Goal: Contribute content: Contribute content

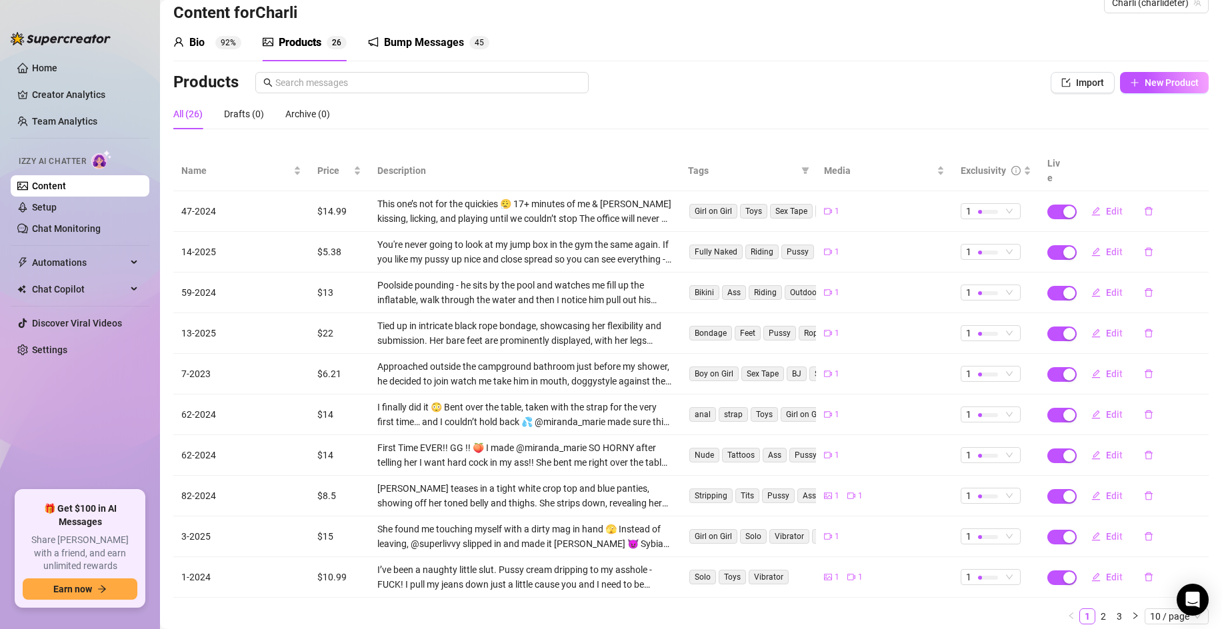
scroll to position [59, 0]
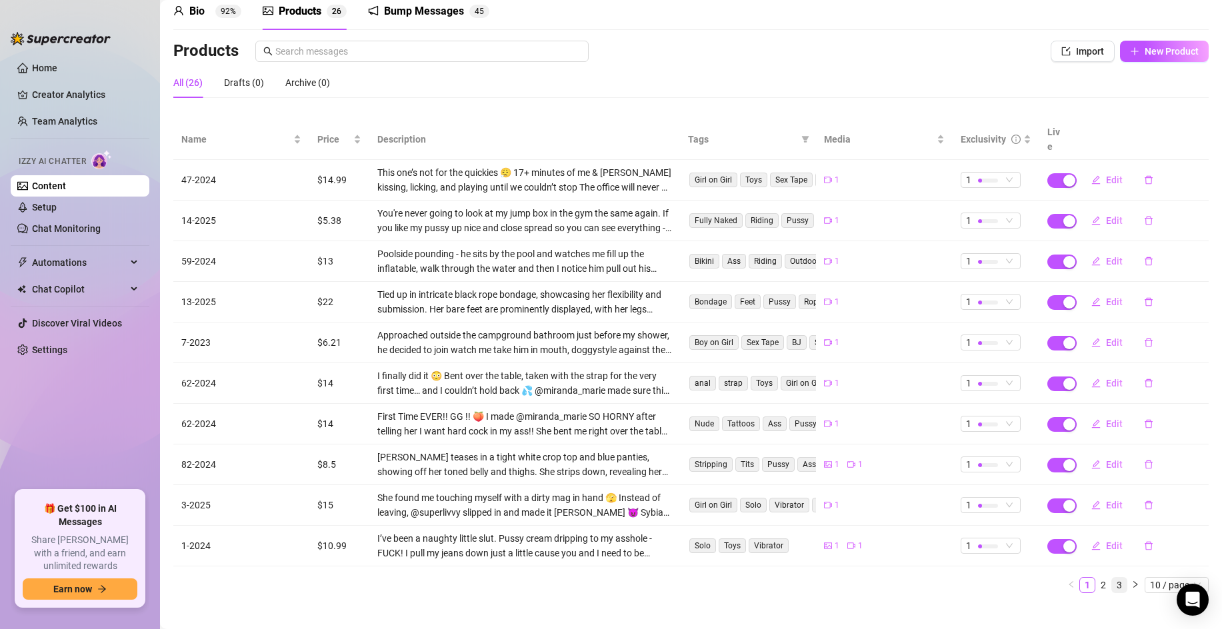
click at [1123, 578] on link "3" at bounding box center [1119, 585] width 15 height 15
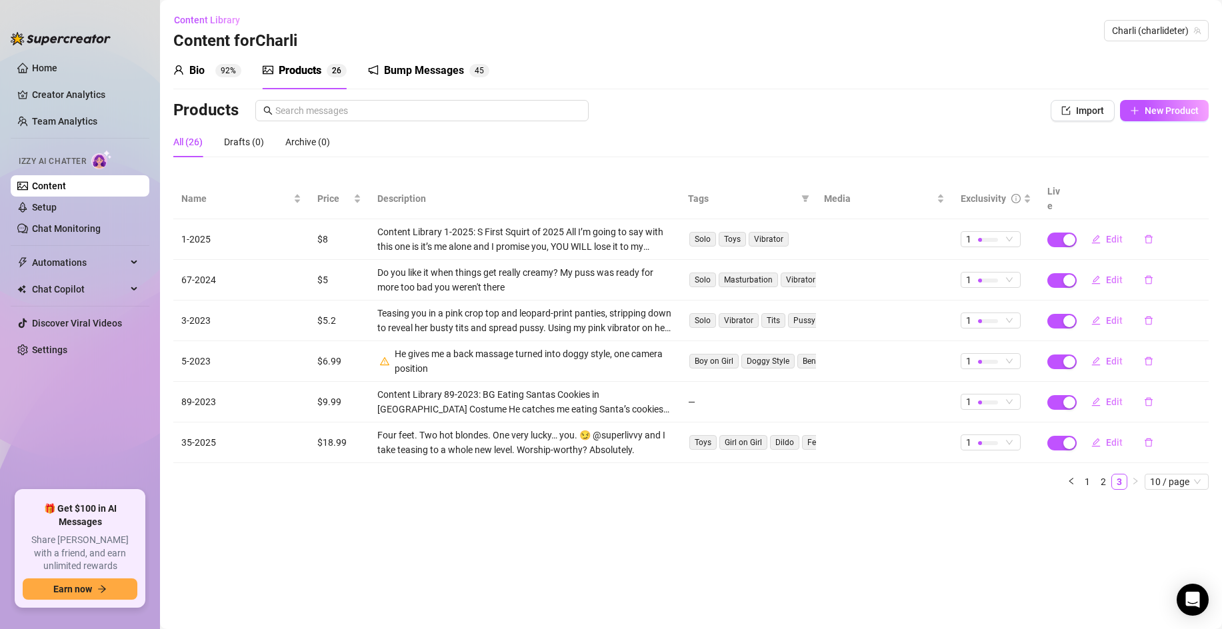
scroll to position [0, 0]
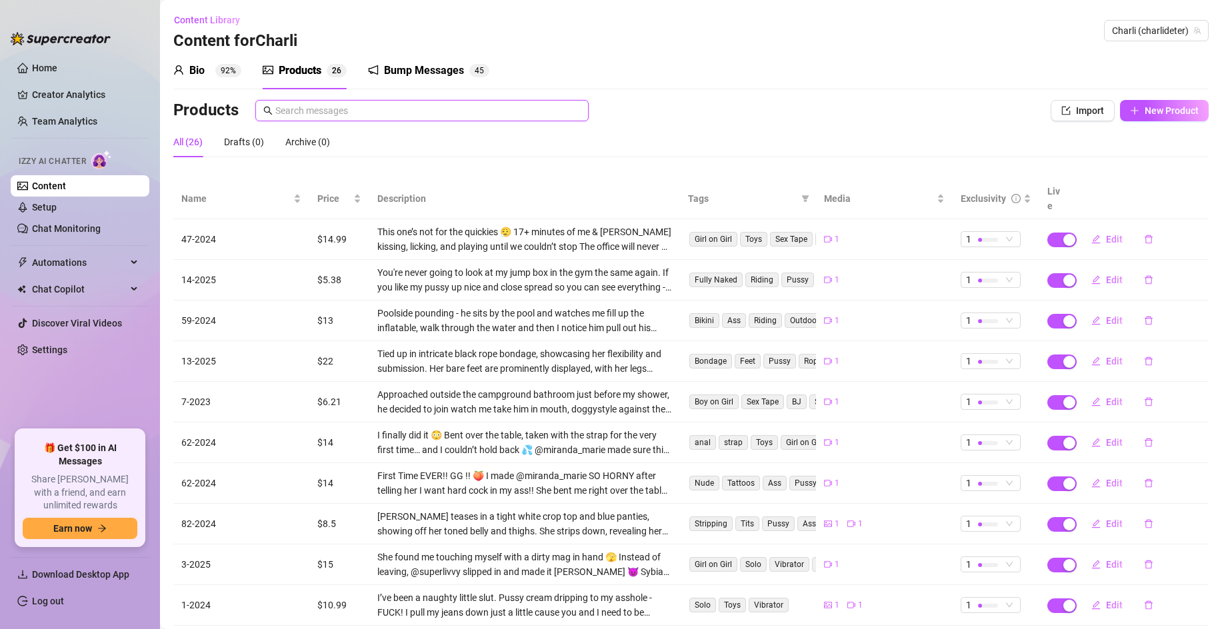
click at [529, 110] on input "text" at bounding box center [427, 110] width 305 height 15
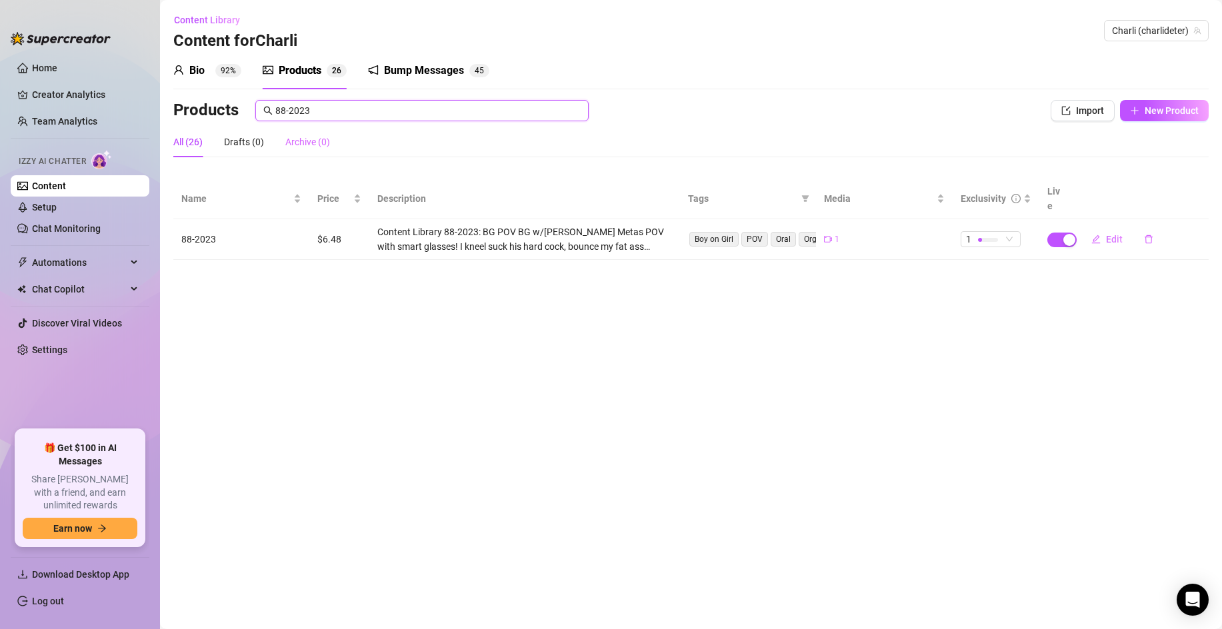
drag, startPoint x: 475, startPoint y: 112, endPoint x: 300, endPoint y: 130, distance: 175.6
click at [295, 132] on div "Products 88-2023 Import New Product All (26) Drafts (0) Archive (0) Name Price …" at bounding box center [690, 180] width 1035 height 160
type input "88-2023"
click at [309, 117] on span "88-2023" at bounding box center [421, 110] width 333 height 21
click at [307, 113] on input "88-2023" at bounding box center [427, 110] width 305 height 15
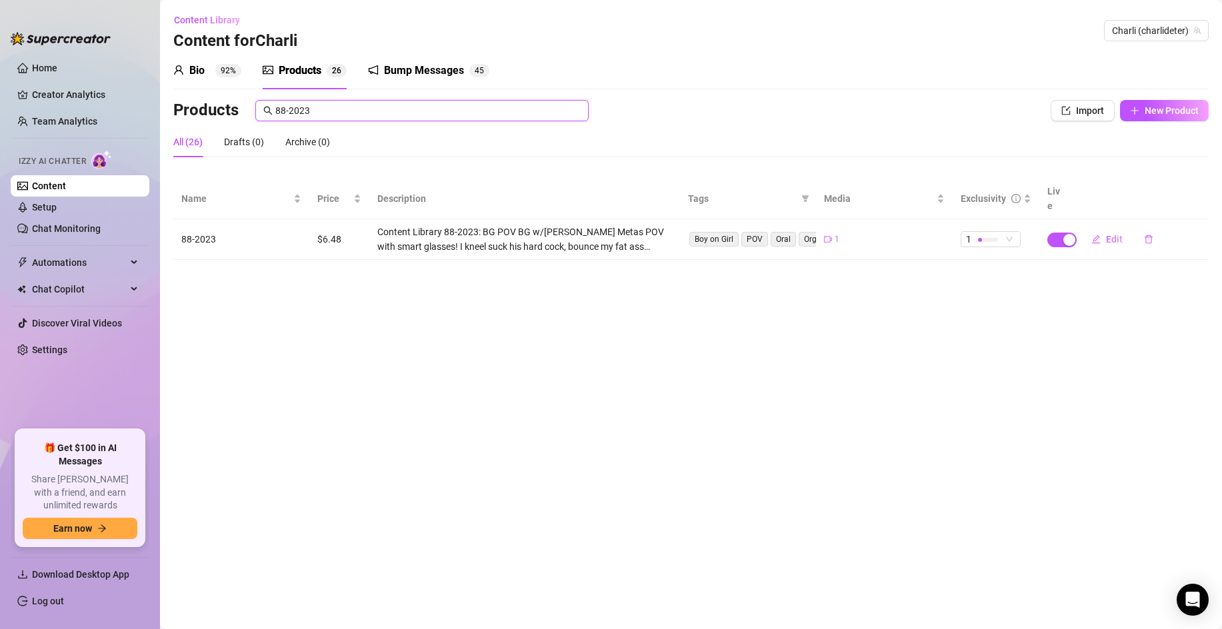
click at [307, 113] on input "88-2023" at bounding box center [427, 110] width 305 height 15
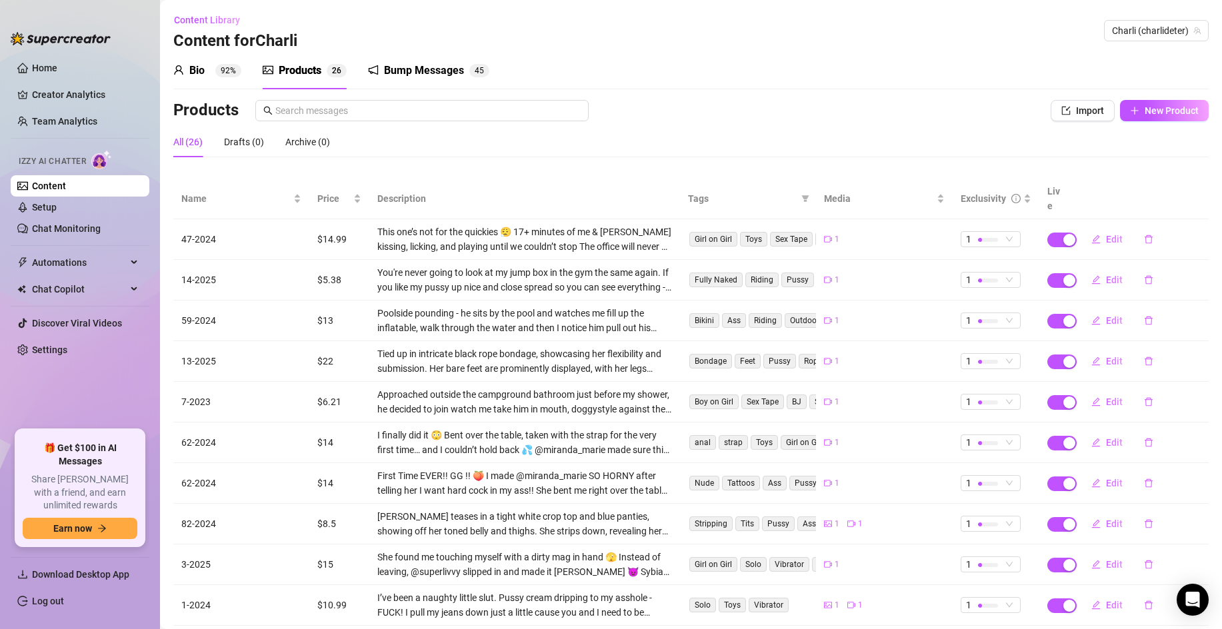
click at [397, 73] on div "Bump Messages" at bounding box center [424, 71] width 80 height 16
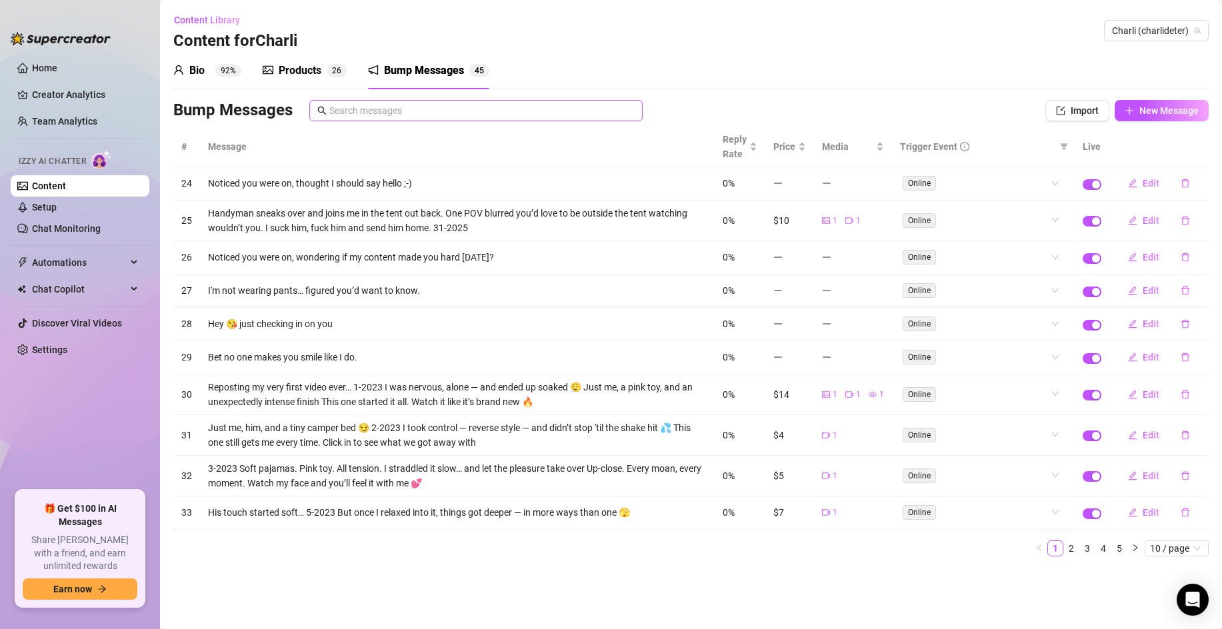
click at [474, 118] on span at bounding box center [475, 110] width 333 height 21
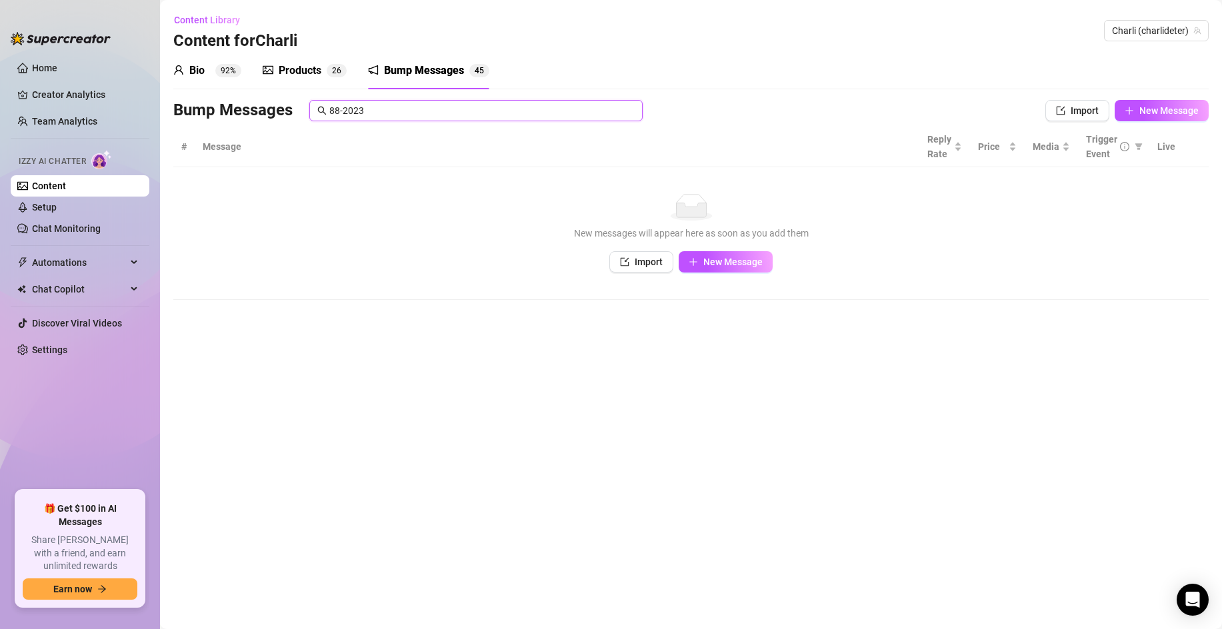
type input "88-2023"
drag, startPoint x: 477, startPoint y: 117, endPoint x: 305, endPoint y: 114, distance: 172.0
click at [297, 123] on div "Bump Messages 88-2023 Import New Message" at bounding box center [690, 113] width 1035 height 27
click at [354, 113] on input "88-2023" at bounding box center [481, 110] width 305 height 15
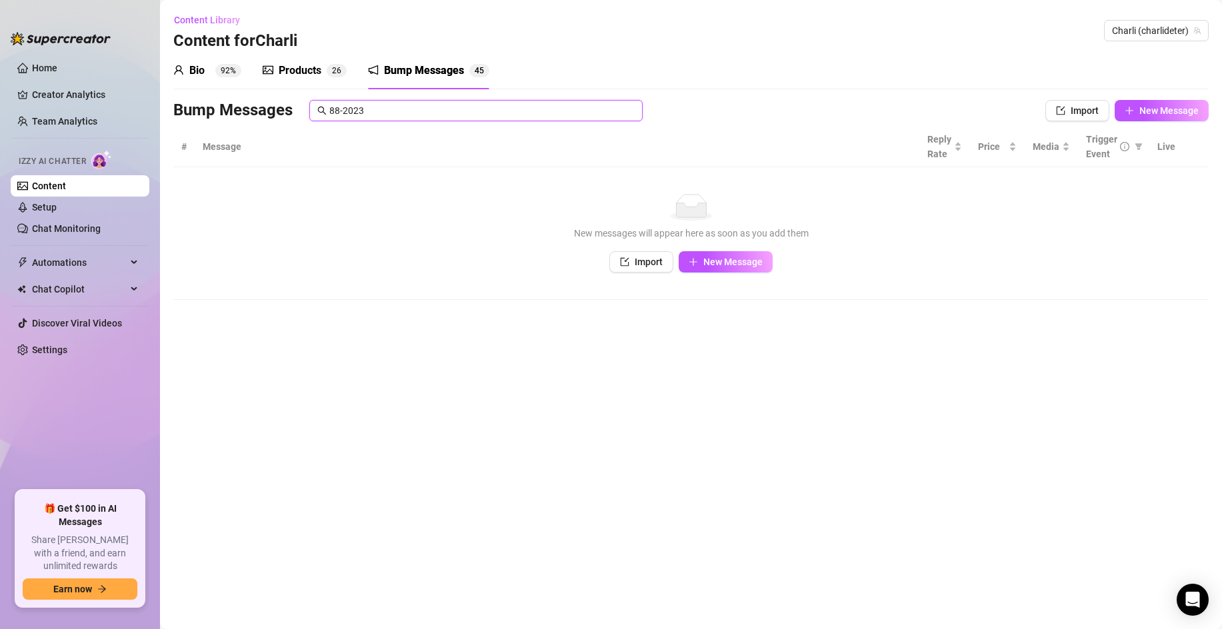
click at [354, 113] on input "88-2023" at bounding box center [481, 110] width 305 height 15
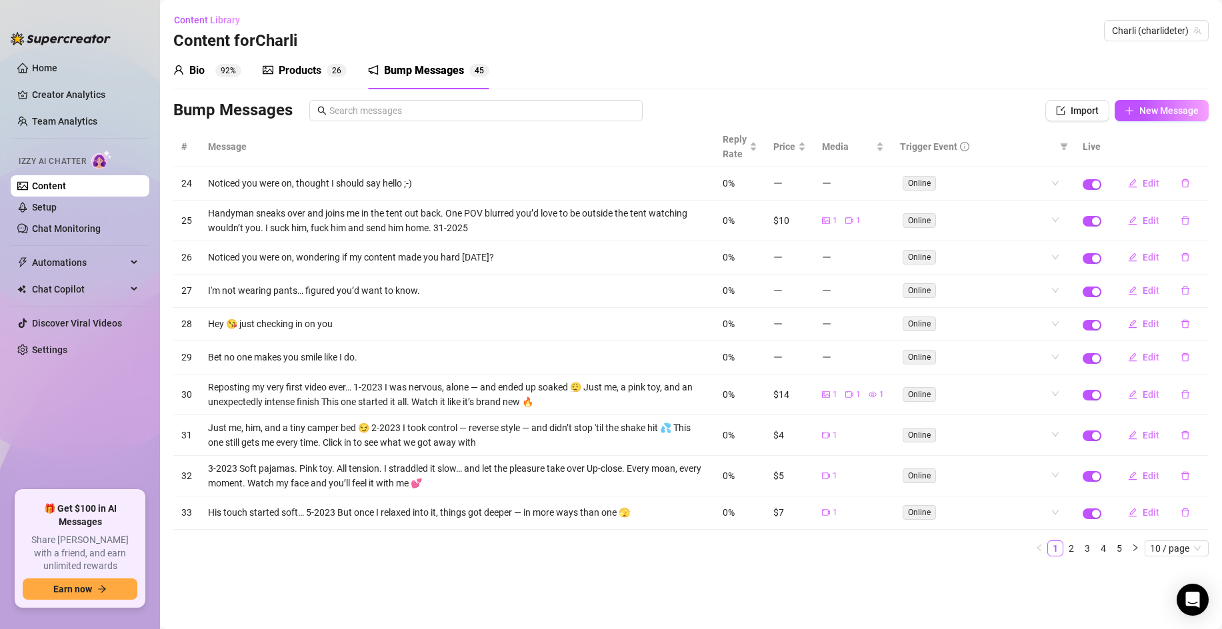
click at [1123, 547] on link "5" at bounding box center [1119, 548] width 15 height 15
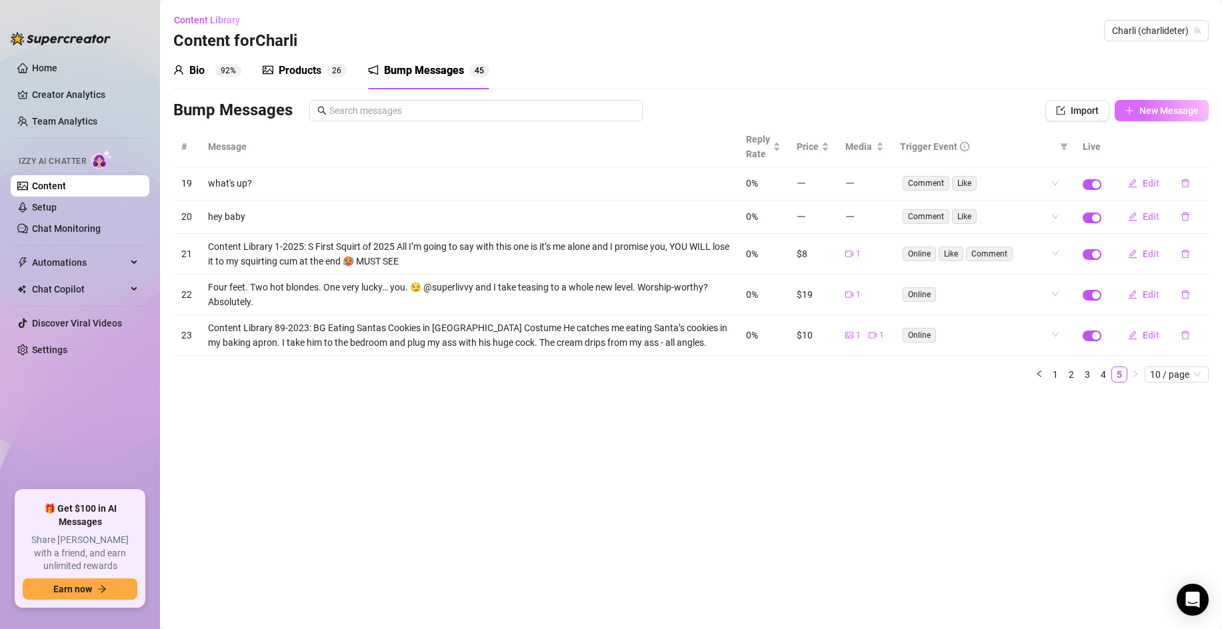
click at [1187, 111] on span "New Message" at bounding box center [1168, 110] width 59 height 11
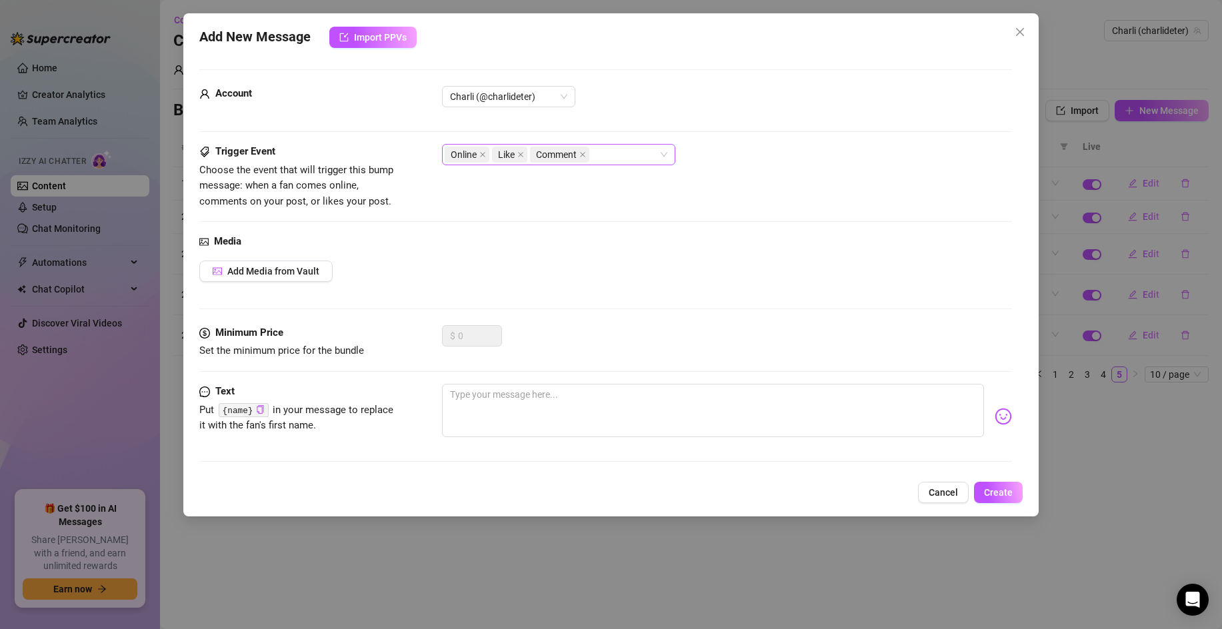
click at [525, 155] on span "Like" at bounding box center [509, 155] width 35 height 16
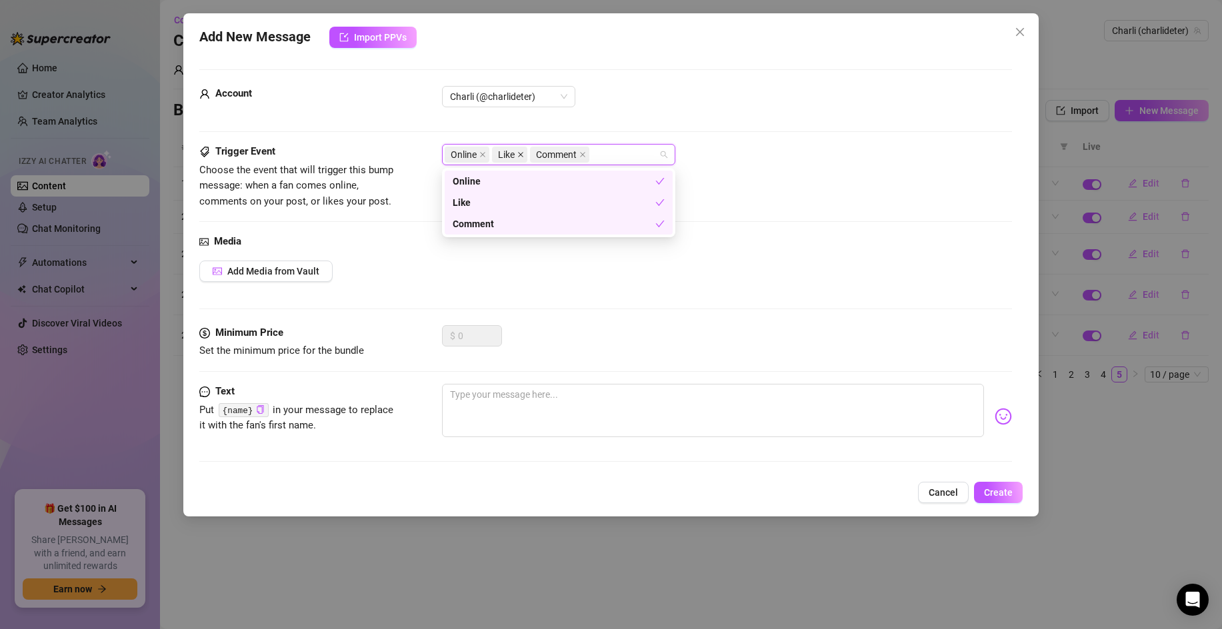
click at [519, 153] on icon "close" at bounding box center [520, 154] width 5 height 5
click at [542, 153] on icon "close" at bounding box center [544, 154] width 7 height 7
click at [369, 272] on div "Add Media from Vault" at bounding box center [605, 271] width 813 height 21
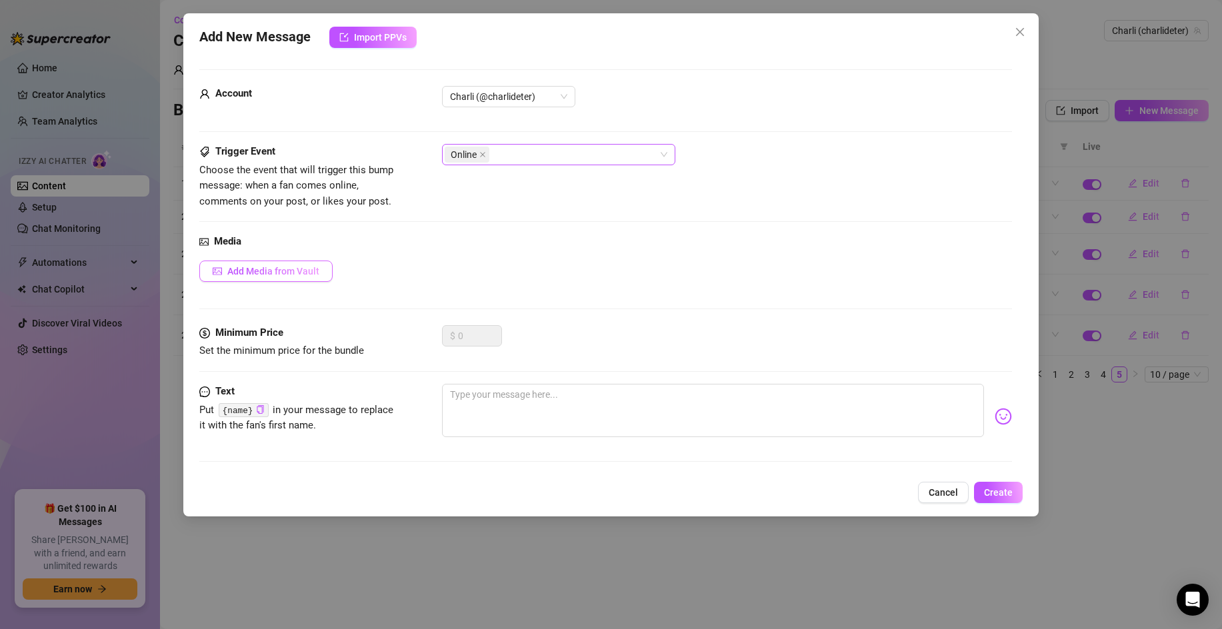
click at [309, 274] on span "Add Media from Vault" at bounding box center [273, 271] width 92 height 11
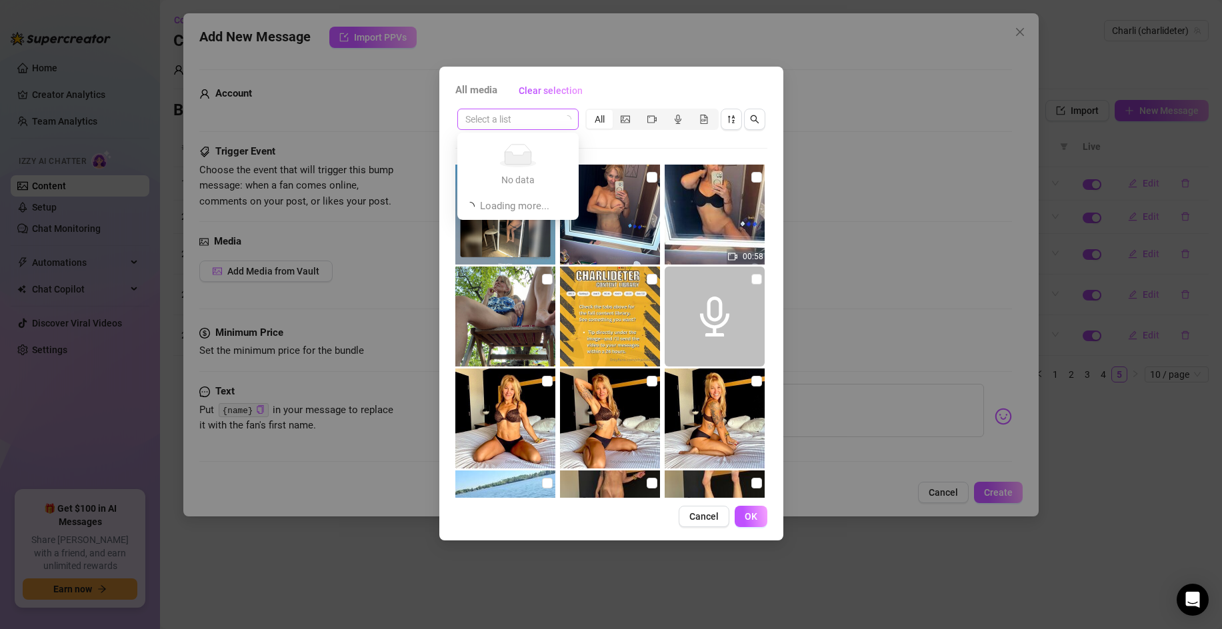
click at [561, 124] on span at bounding box center [517, 119] width 105 height 20
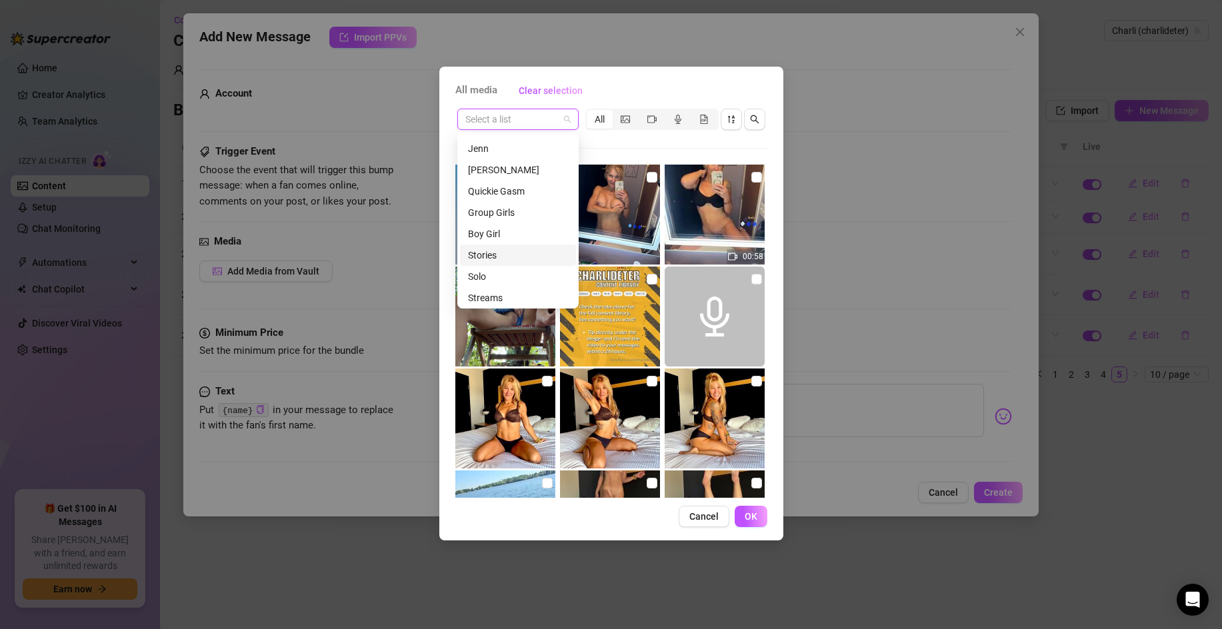
scroll to position [128, 0]
click at [541, 272] on div "Messages" at bounding box center [518, 274] width 100 height 15
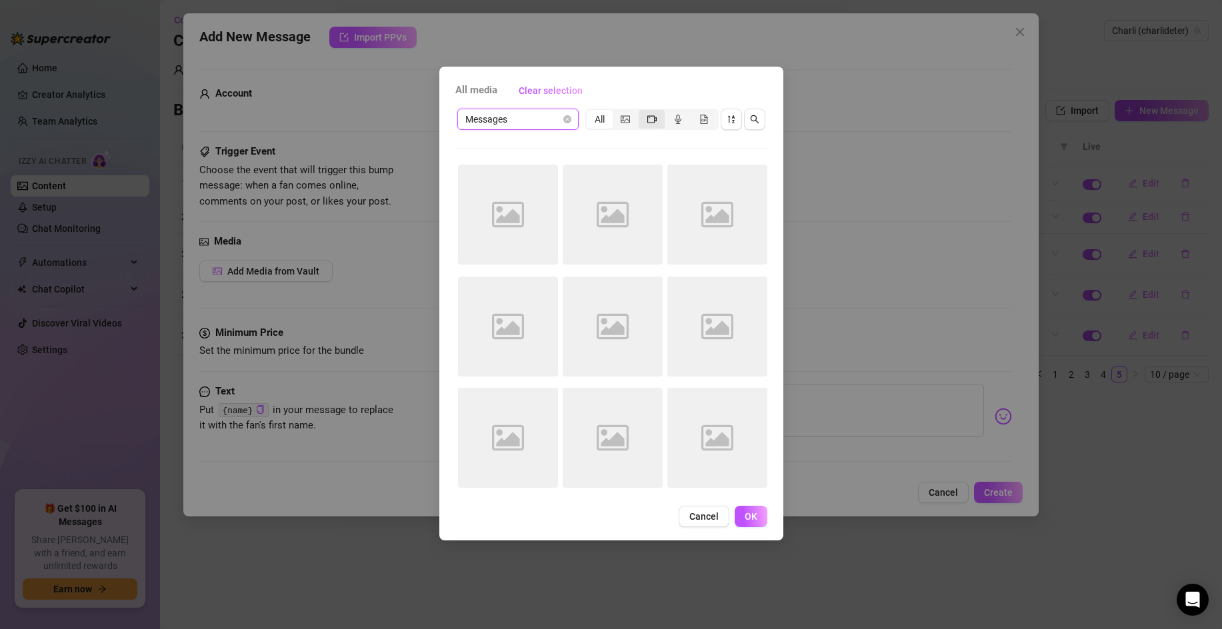
click at [651, 118] on icon "video-camera" at bounding box center [651, 119] width 9 height 9
click at [642, 112] on input "segmented control" at bounding box center [642, 112] width 0 height 0
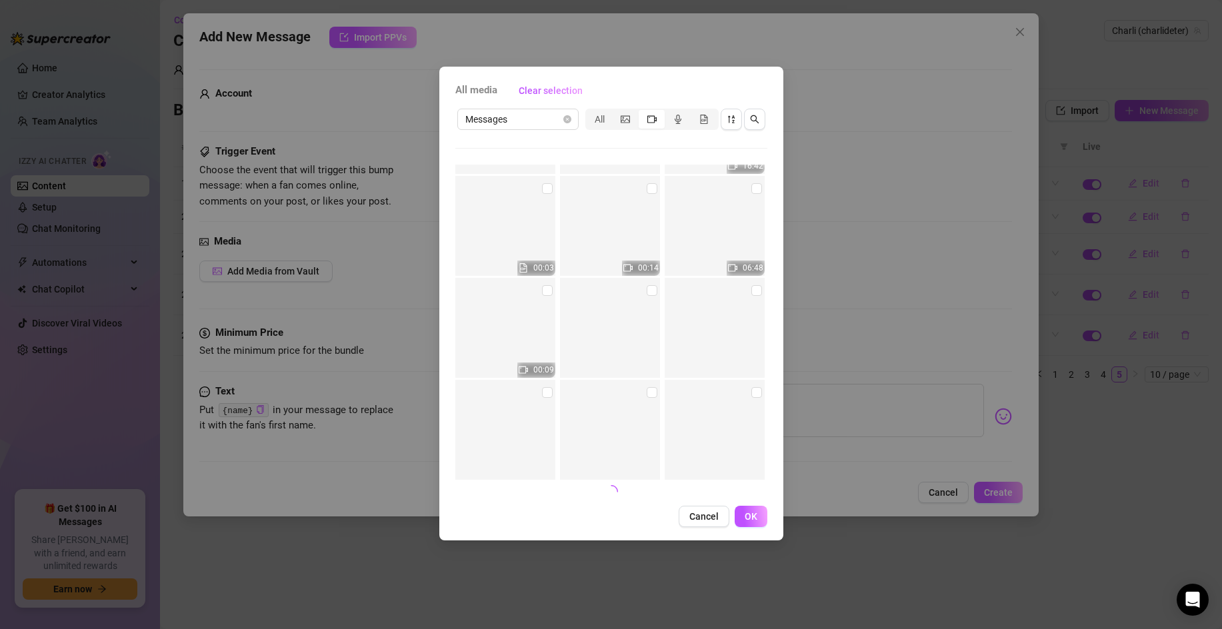
scroll to position [24165, 0]
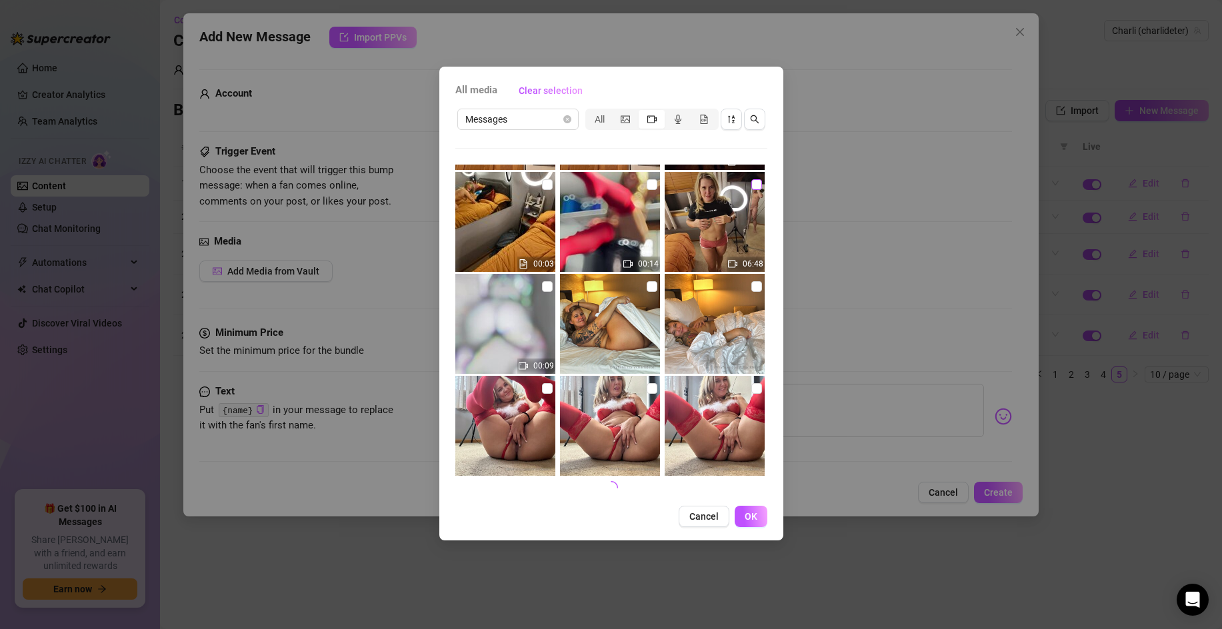
click at [755, 185] on input "checkbox" at bounding box center [756, 184] width 11 height 11
checkbox input "true"
click at [748, 506] on button "OK" at bounding box center [751, 516] width 33 height 21
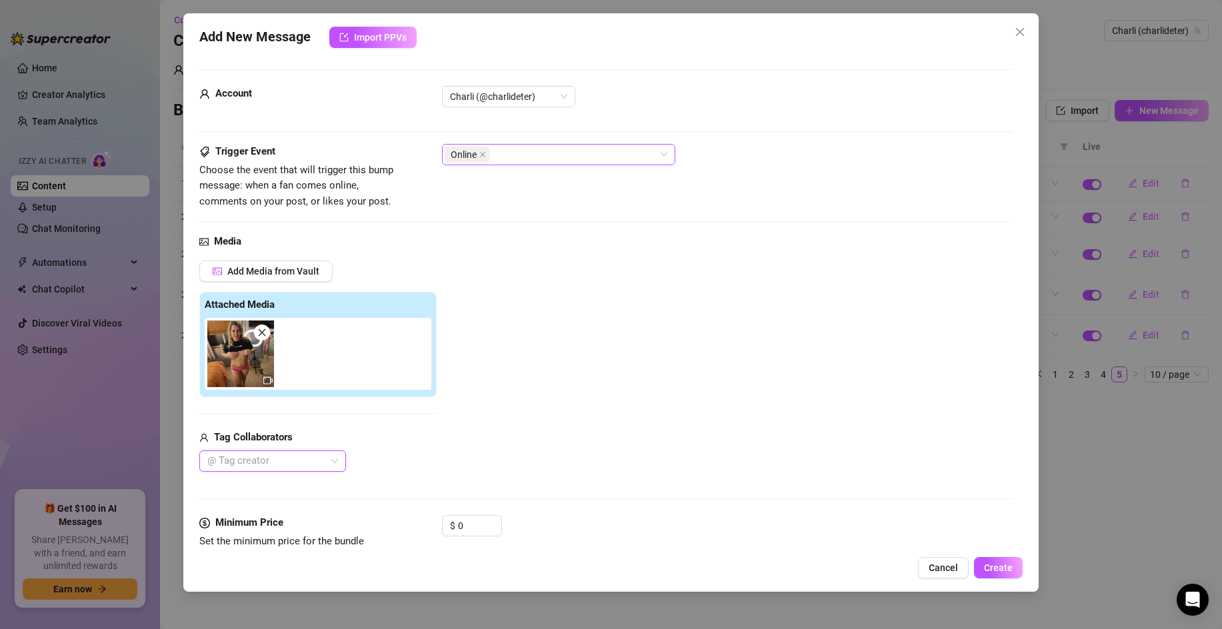
scroll to position [115, 0]
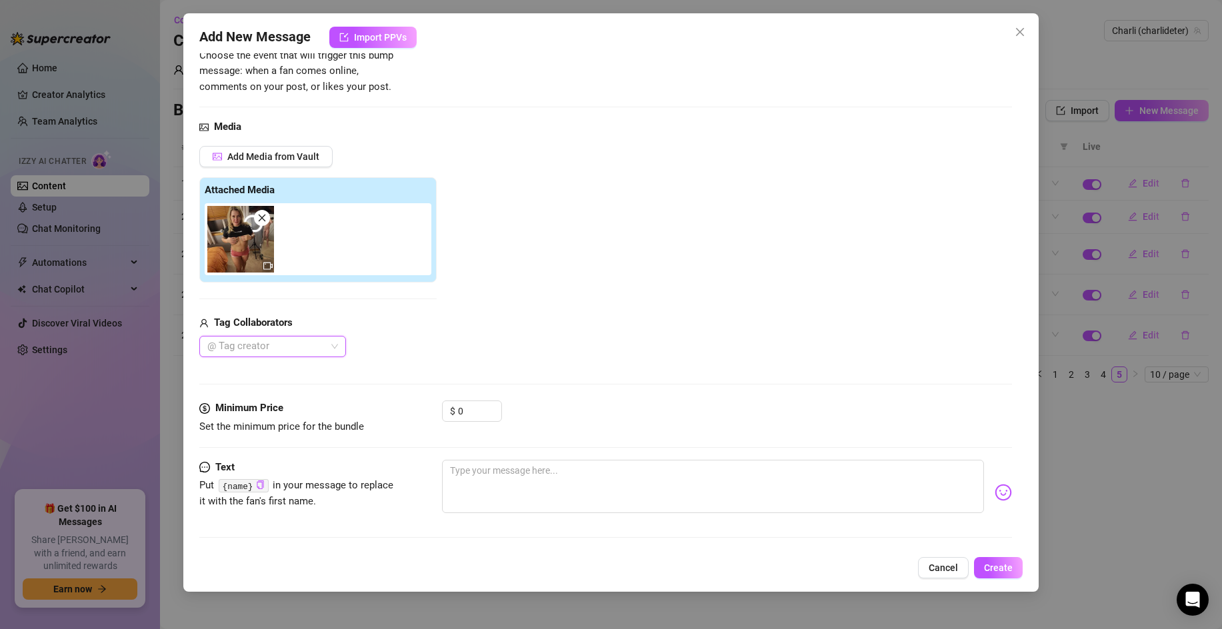
click at [296, 348] on div at bounding box center [265, 346] width 127 height 19
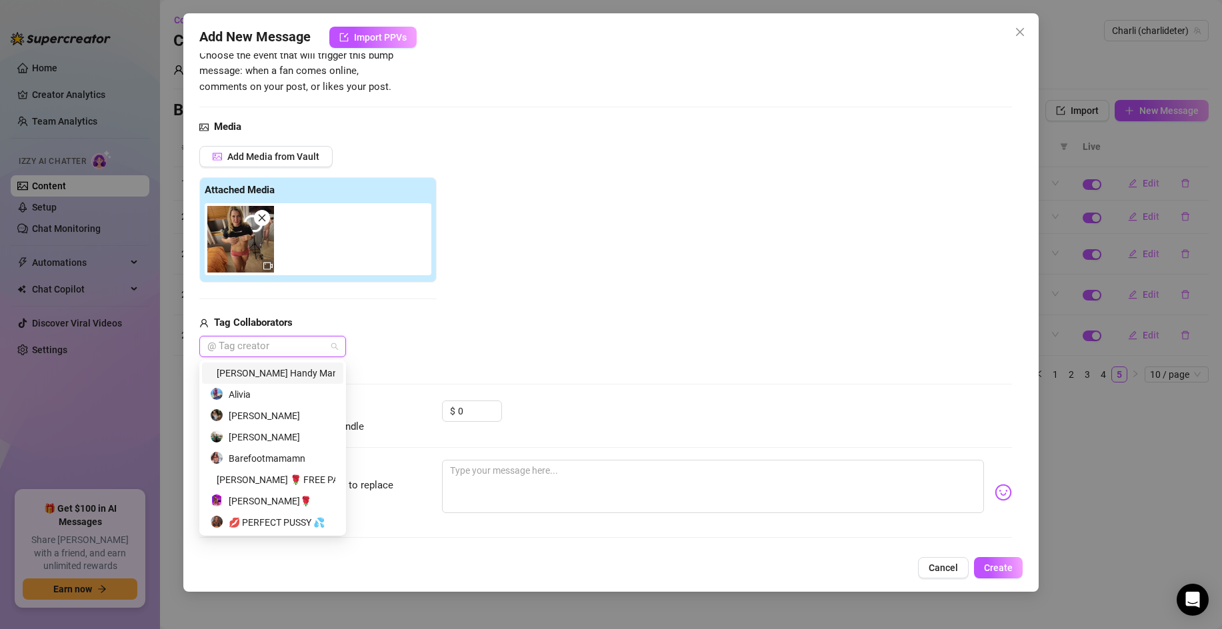
click at [278, 378] on div "[PERSON_NAME] Handy Man" at bounding box center [272, 373] width 125 height 15
click at [463, 411] on input "0" at bounding box center [479, 411] width 43 height 20
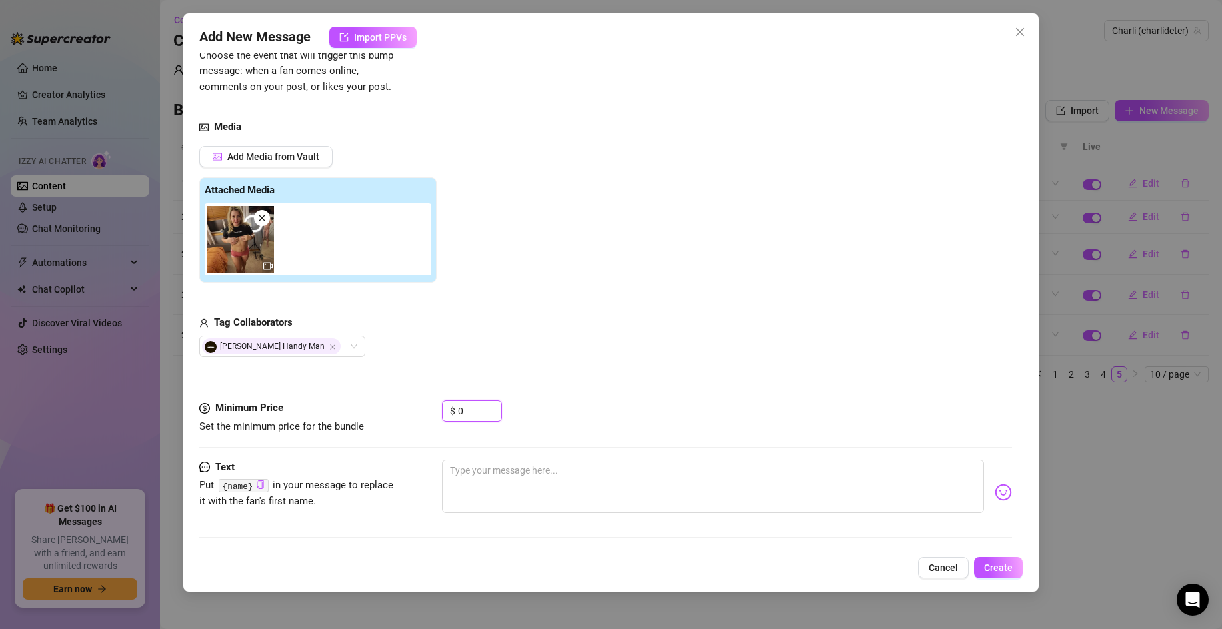
drag, startPoint x: 465, startPoint y: 413, endPoint x: 438, endPoint y: 410, distance: 27.5
click at [438, 410] on div "Minimum Price Set the minimum price for the bundle $ 0" at bounding box center [605, 418] width 813 height 34
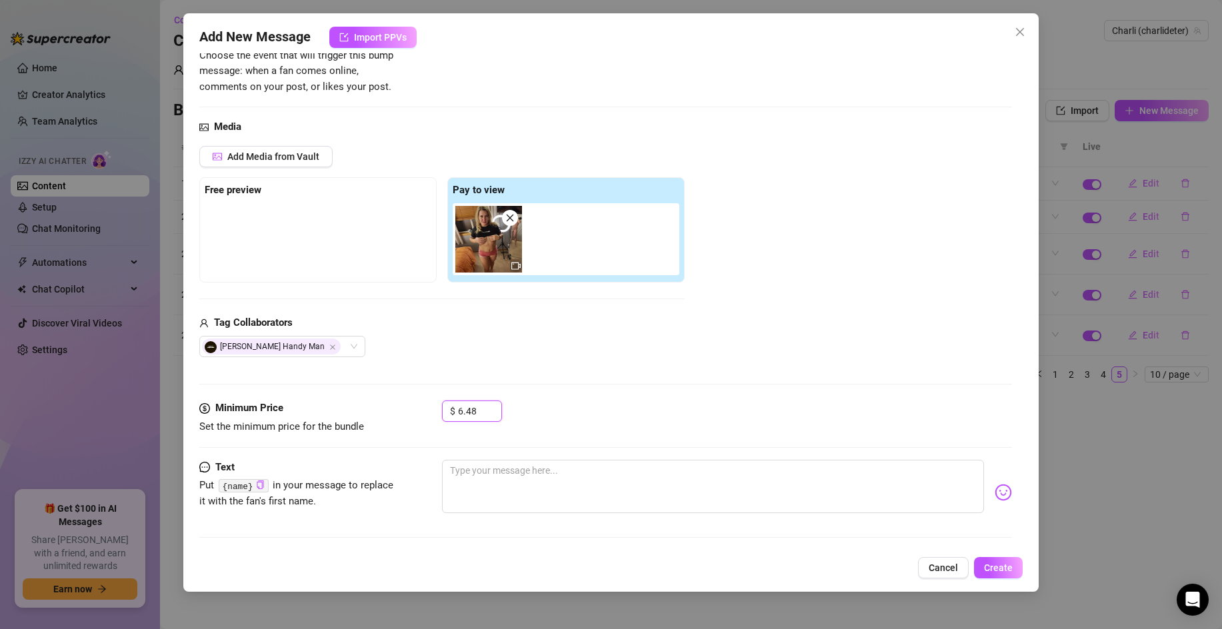
type input "6.48"
click at [528, 421] on div "$ 6.48" at bounding box center [727, 417] width 570 height 33
click at [468, 493] on textarea at bounding box center [713, 486] width 542 height 53
paste textarea "Content Library 88-2023: BG POV BG w/[PERSON_NAME] Metas POV with smart glasses…"
type textarea "Content Library 88-2023: BG POV BG w/[PERSON_NAME] Metas POV with smart glasses…"
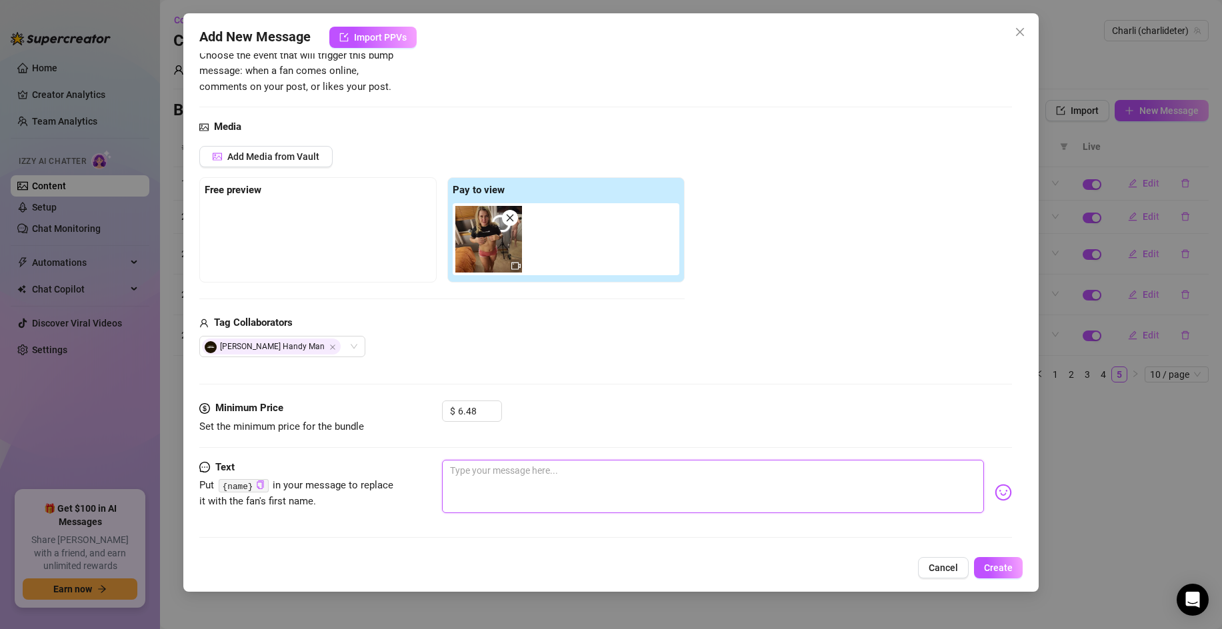
type textarea "Content Library 88-2023: BG POV BG w/[PERSON_NAME] Metas POV with smart glasses…"
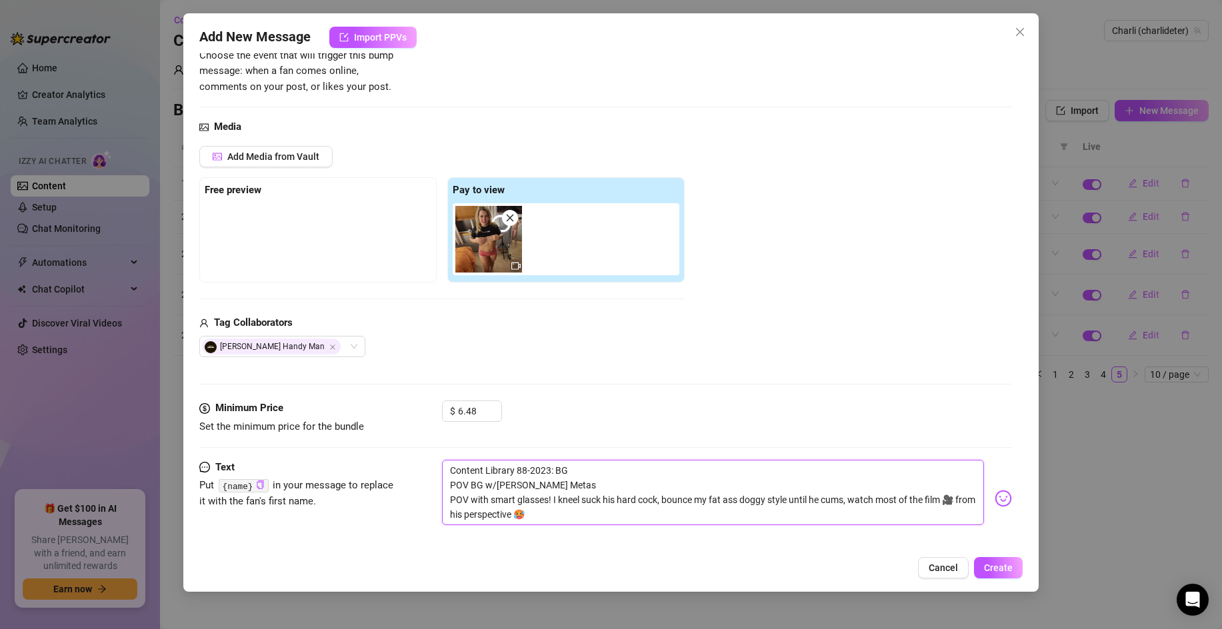
scroll to position [0, 0]
type textarea "Content Library 88-2023: BG POV BG w/[PERSON_NAME] Metas POV with smart glasses…"
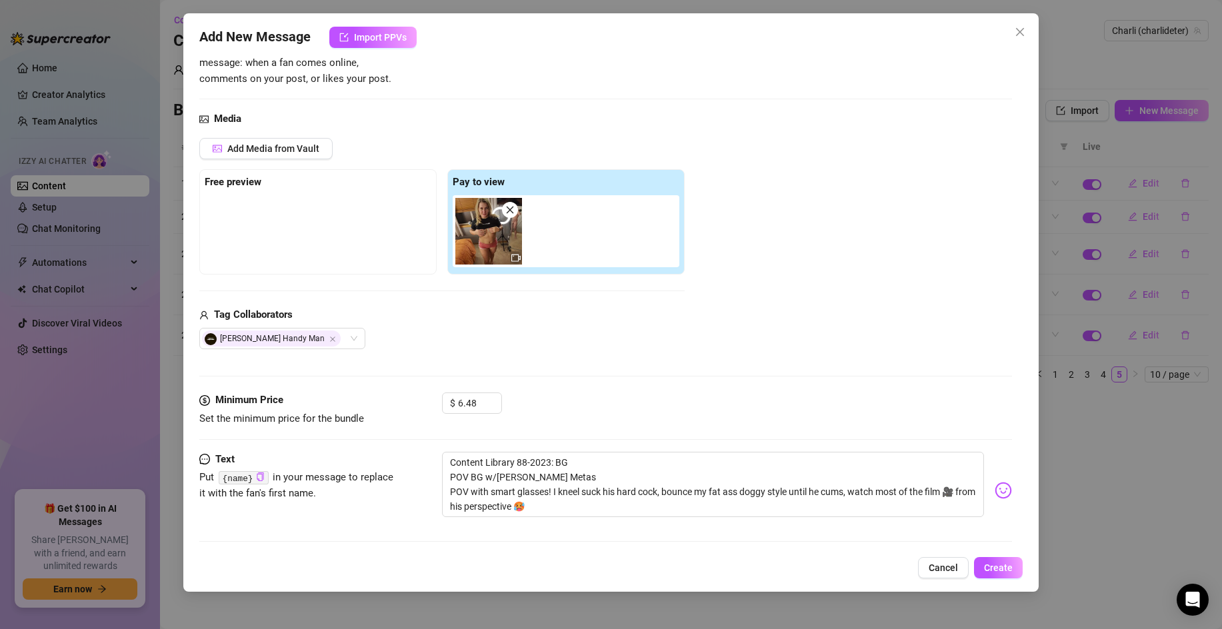
scroll to position [127, 0]
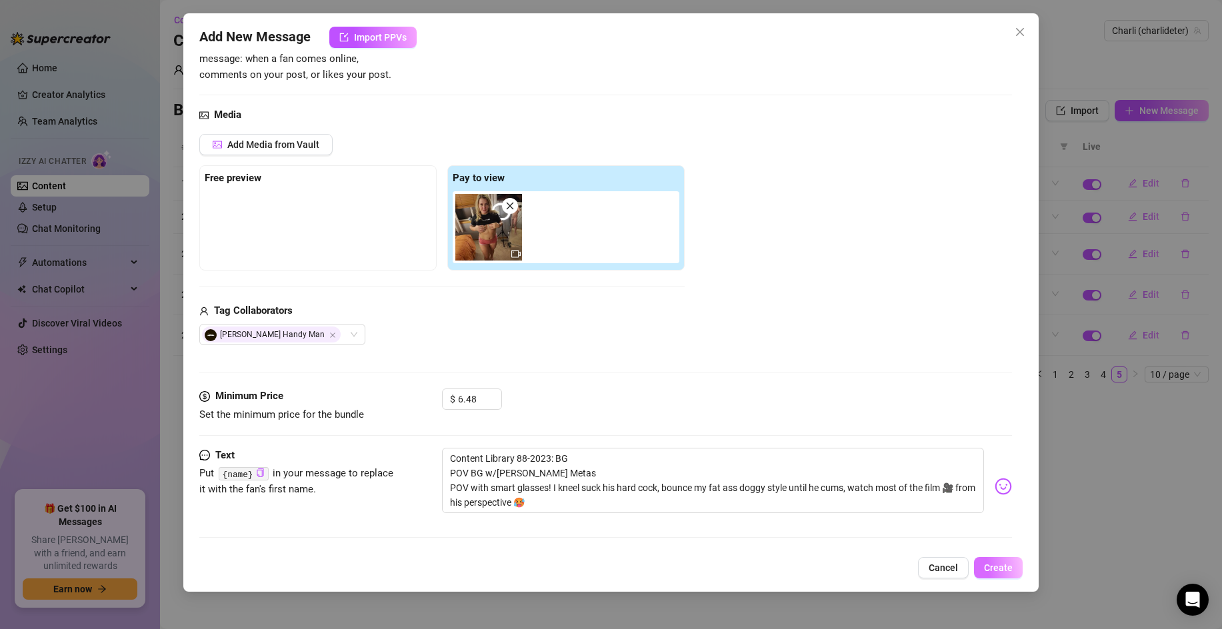
click at [995, 569] on span "Create" at bounding box center [998, 568] width 29 height 11
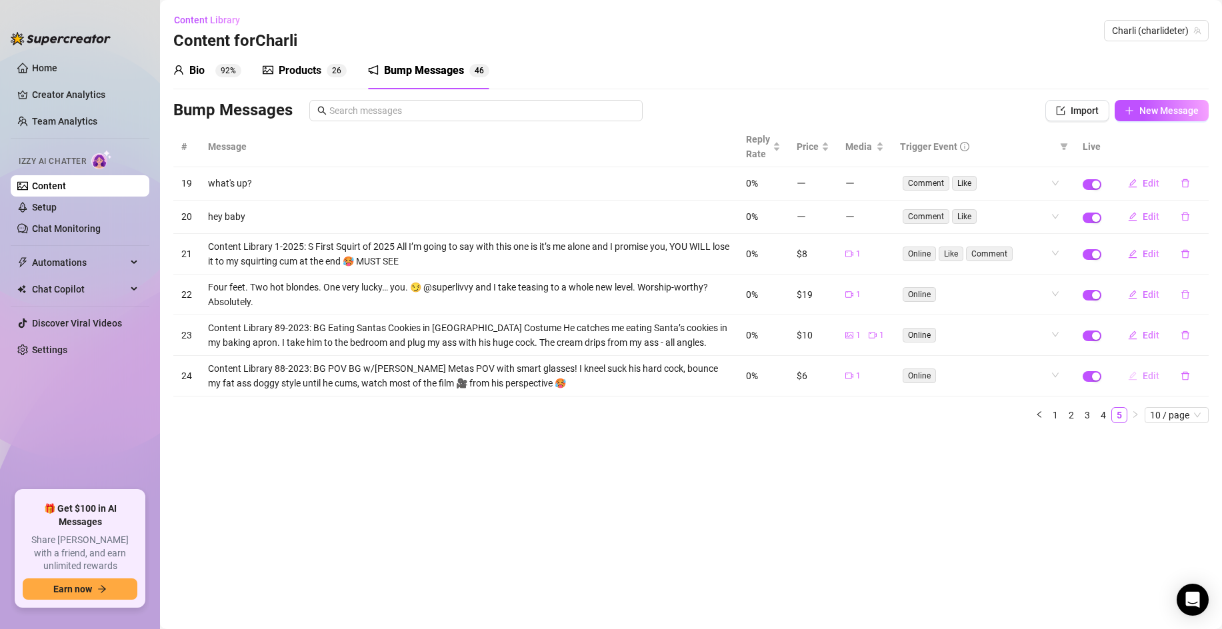
click at [1152, 374] on span "Edit" at bounding box center [1151, 376] width 17 height 11
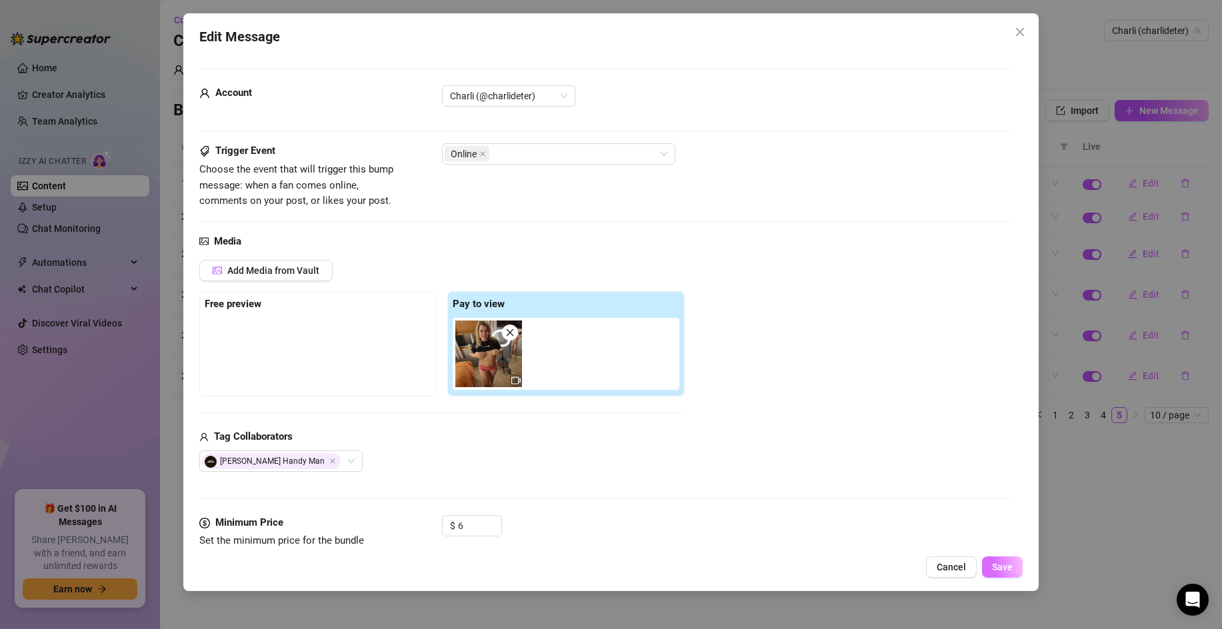
click at [995, 565] on span "Save" at bounding box center [1002, 567] width 21 height 11
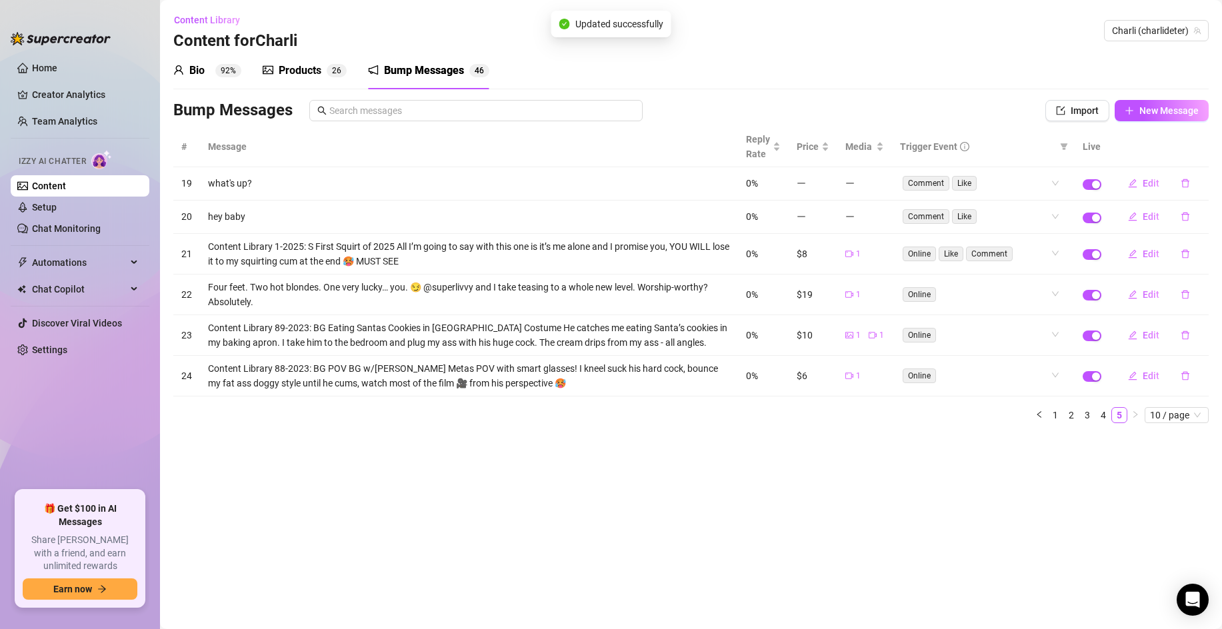
click at [876, 482] on main "Content Library Content for [PERSON_NAME] [PERSON_NAME] (charlideter) Bio 92% P…" at bounding box center [691, 314] width 1062 height 629
click at [1149, 252] on span "Edit" at bounding box center [1151, 254] width 17 height 11
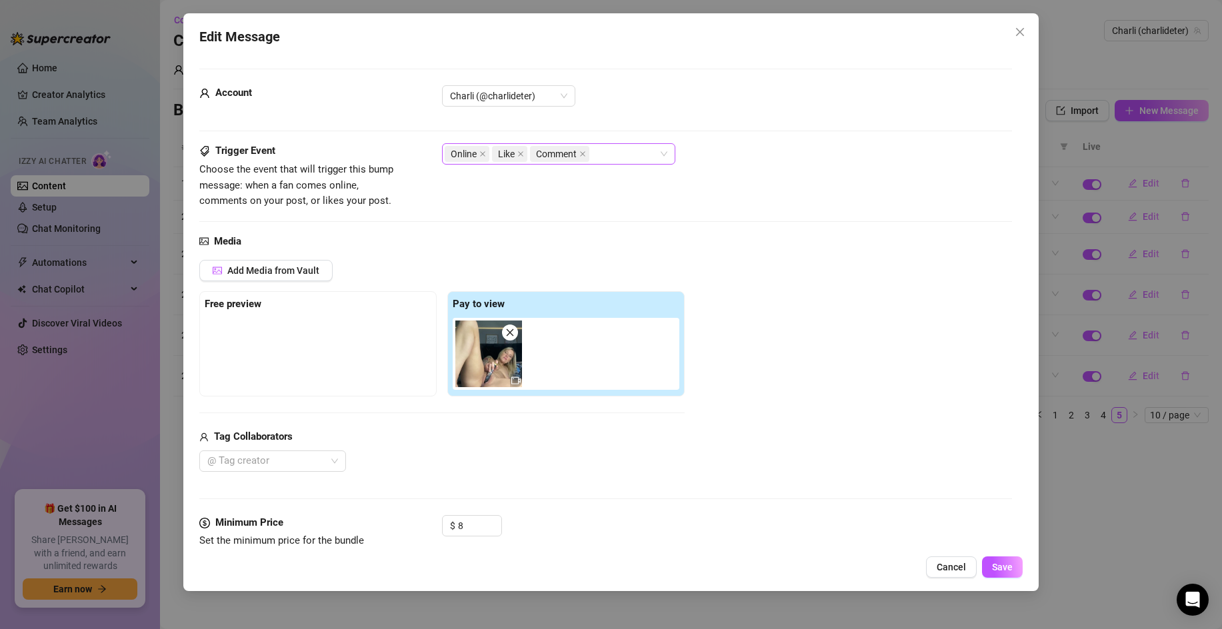
click at [583, 155] on icon "close" at bounding box center [582, 154] width 7 height 7
click at [517, 155] on icon "close" at bounding box center [520, 154] width 7 height 7
click at [1007, 565] on span "Save" at bounding box center [1002, 567] width 21 height 11
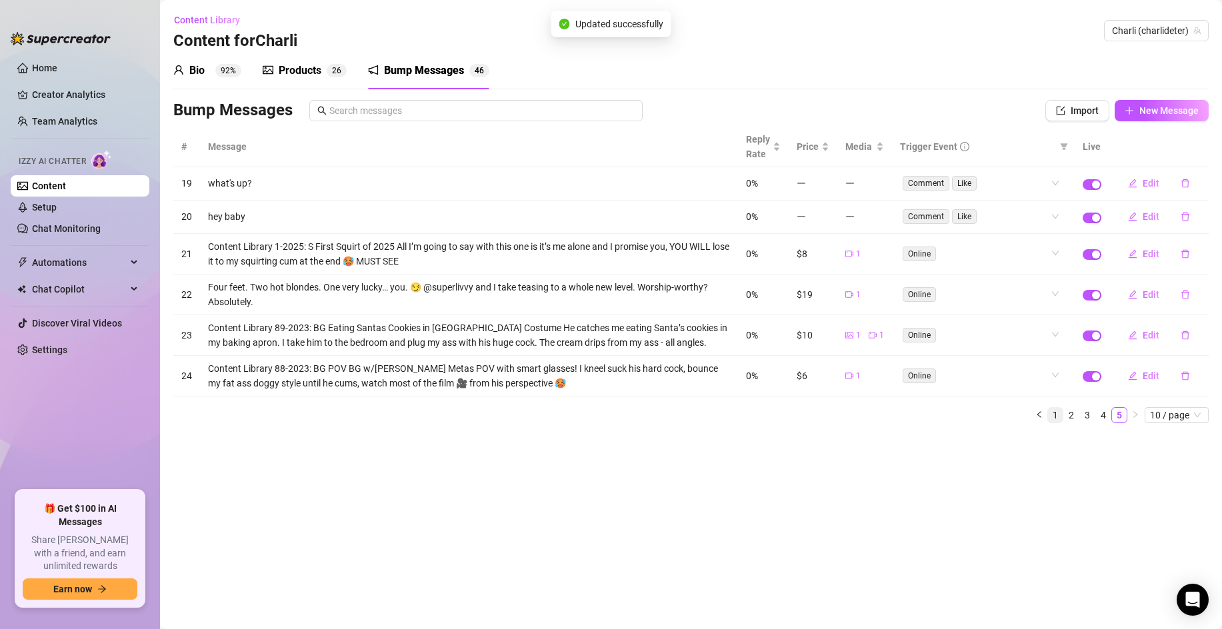
click at [1058, 416] on link "1" at bounding box center [1055, 415] width 15 height 15
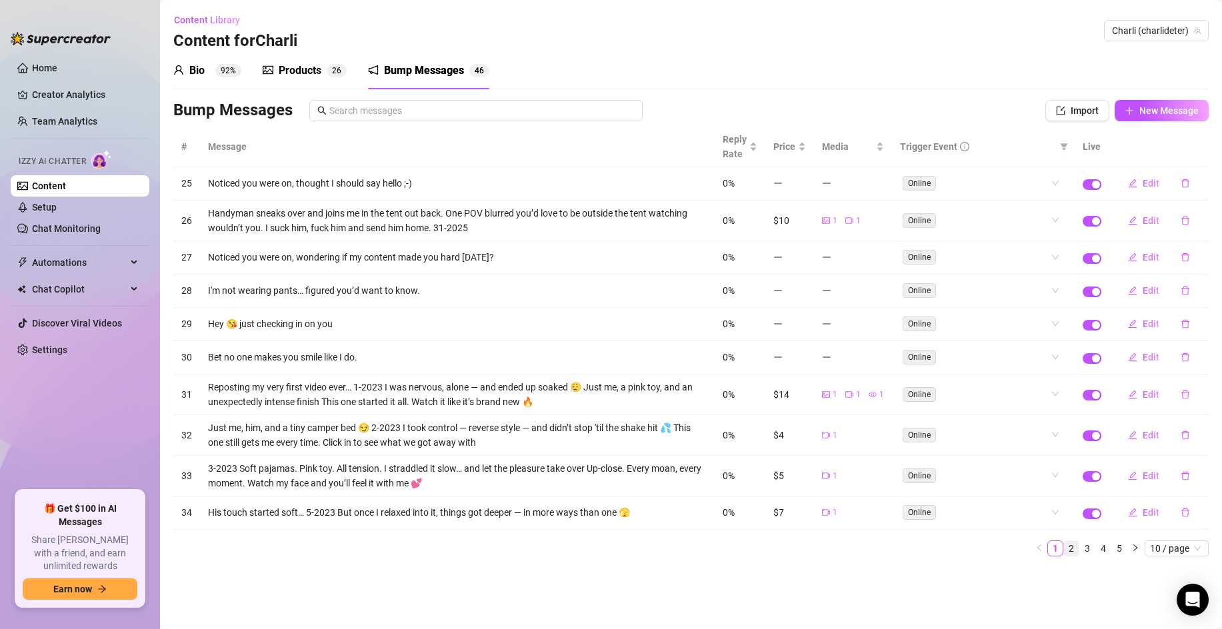
click at [1072, 545] on link "2" at bounding box center [1071, 548] width 15 height 15
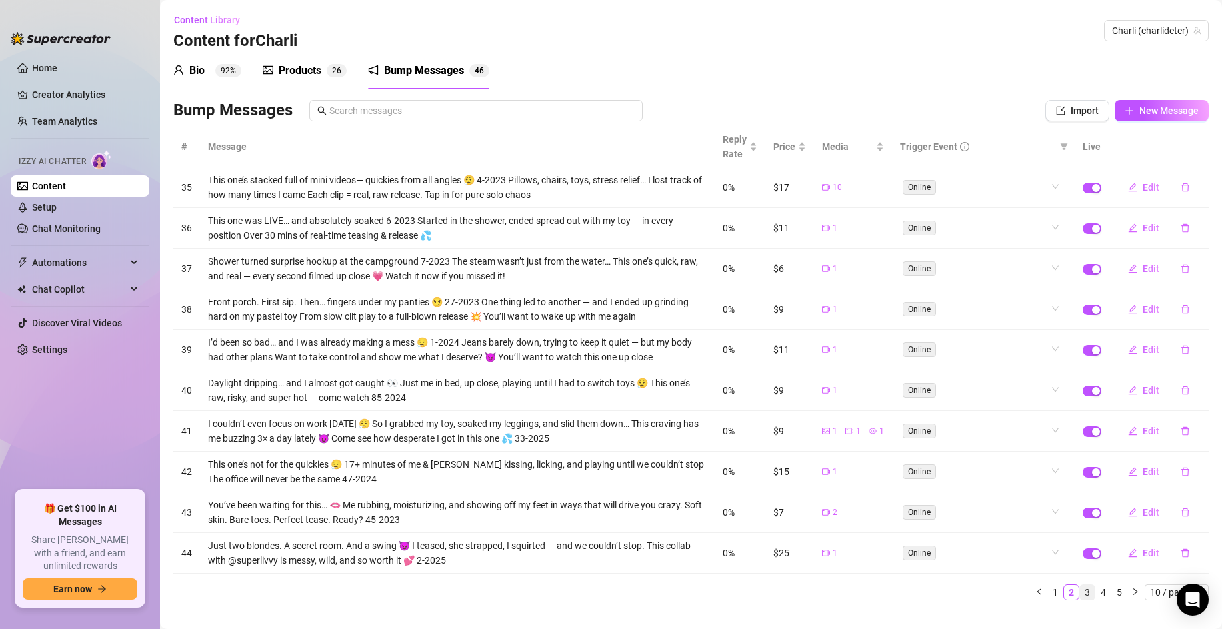
click at [1087, 594] on link "3" at bounding box center [1087, 592] width 15 height 15
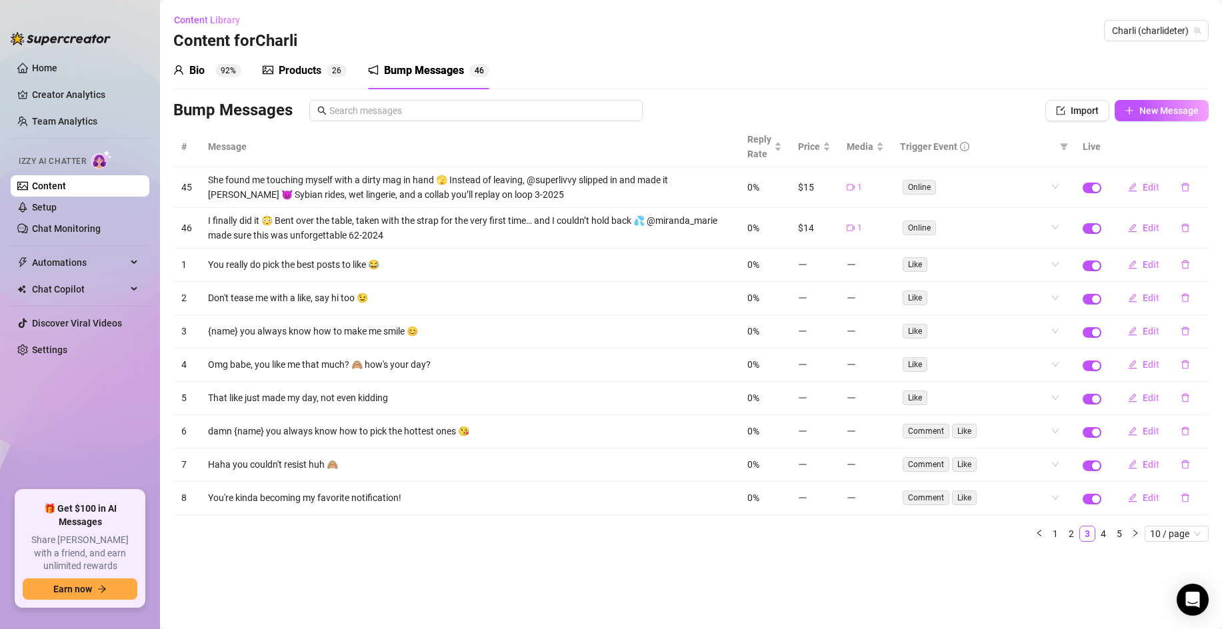
click at [1105, 532] on link "4" at bounding box center [1103, 534] width 15 height 15
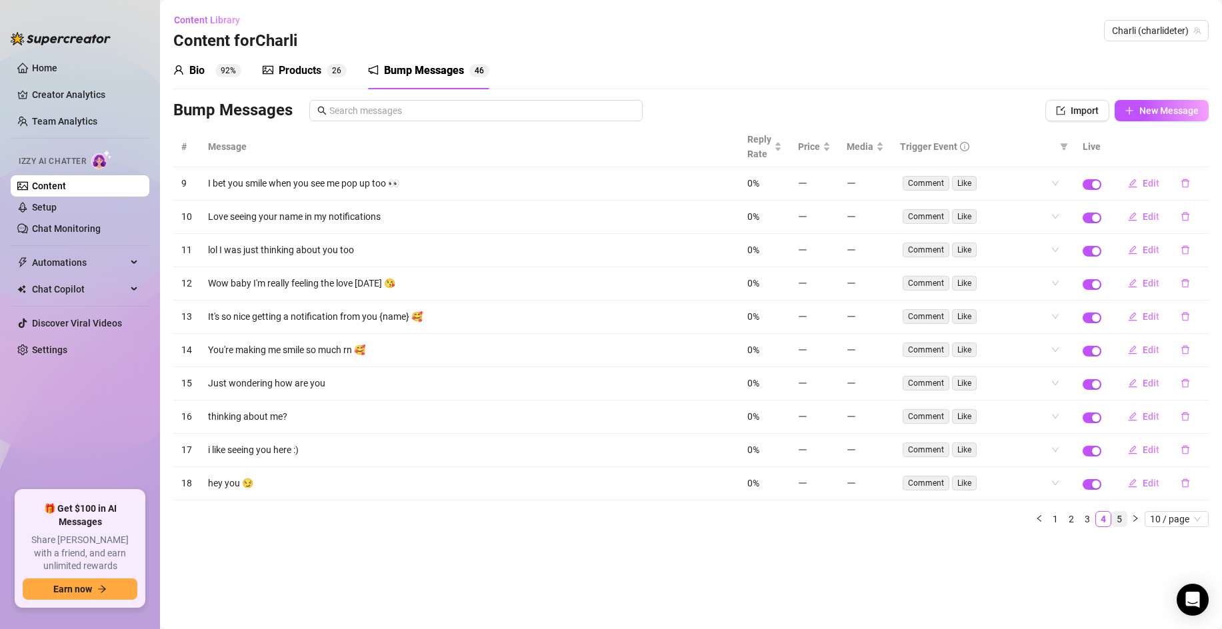
click at [1114, 521] on link "5" at bounding box center [1119, 519] width 15 height 15
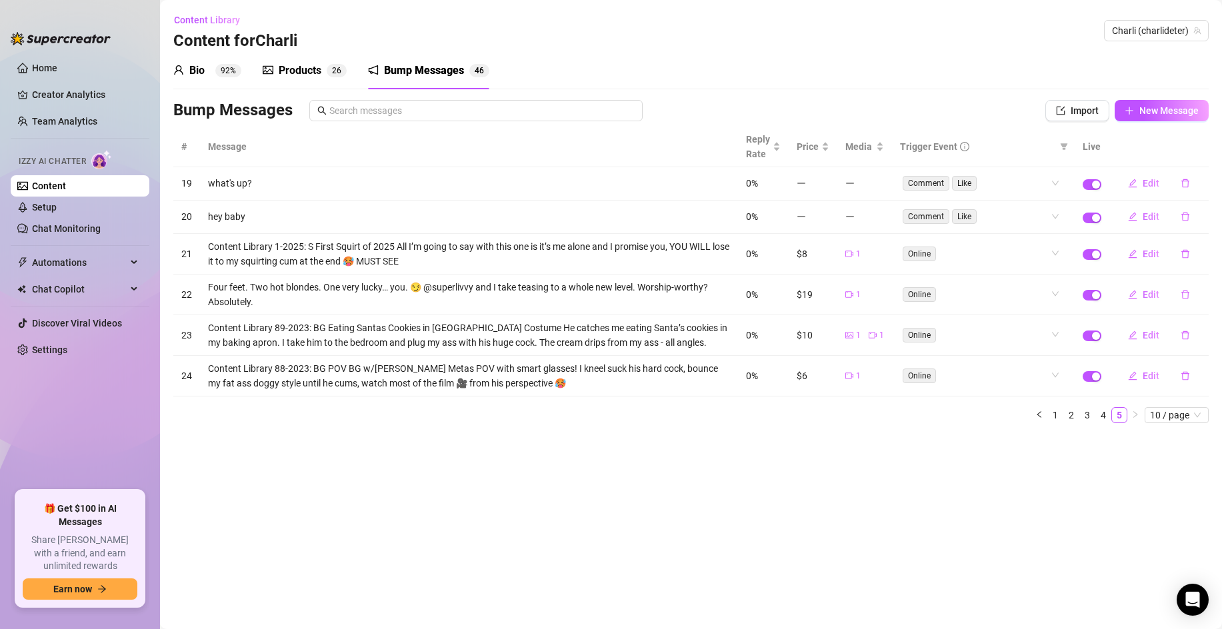
click at [965, 574] on main "Content Library Content for [PERSON_NAME] [PERSON_NAME] (charlideter) Bio 92% P…" at bounding box center [691, 314] width 1062 height 629
click at [1168, 110] on span "New Message" at bounding box center [1168, 110] width 59 height 11
type textarea "Type your message here..."
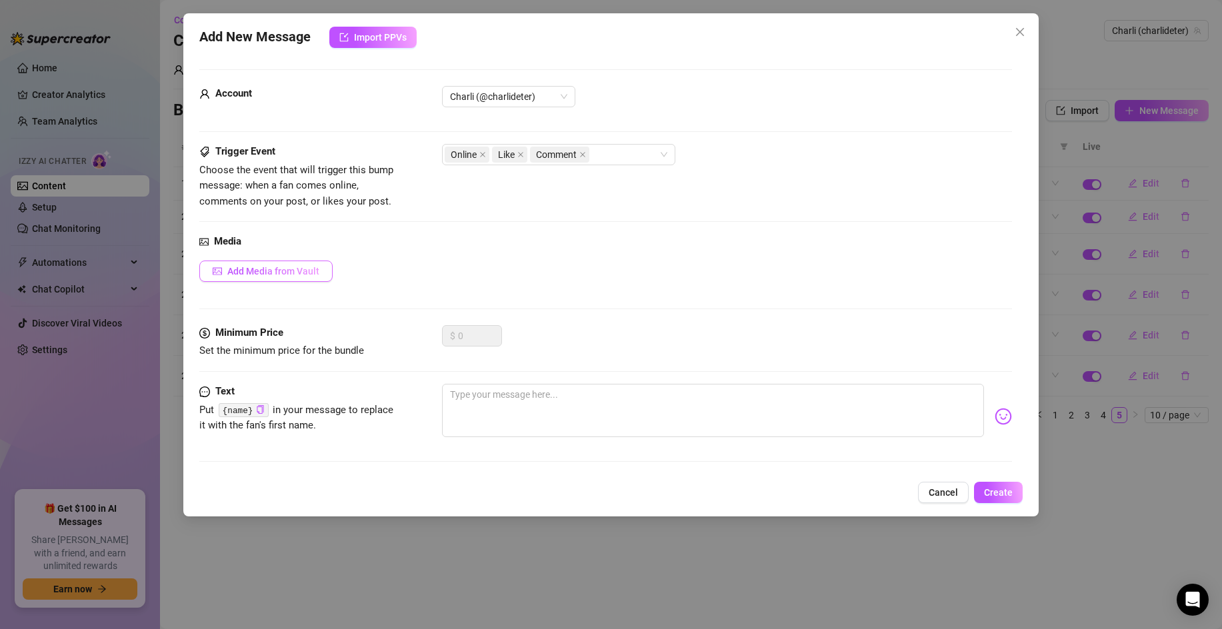
click at [303, 277] on button "Add Media from Vault" at bounding box center [265, 271] width 133 height 21
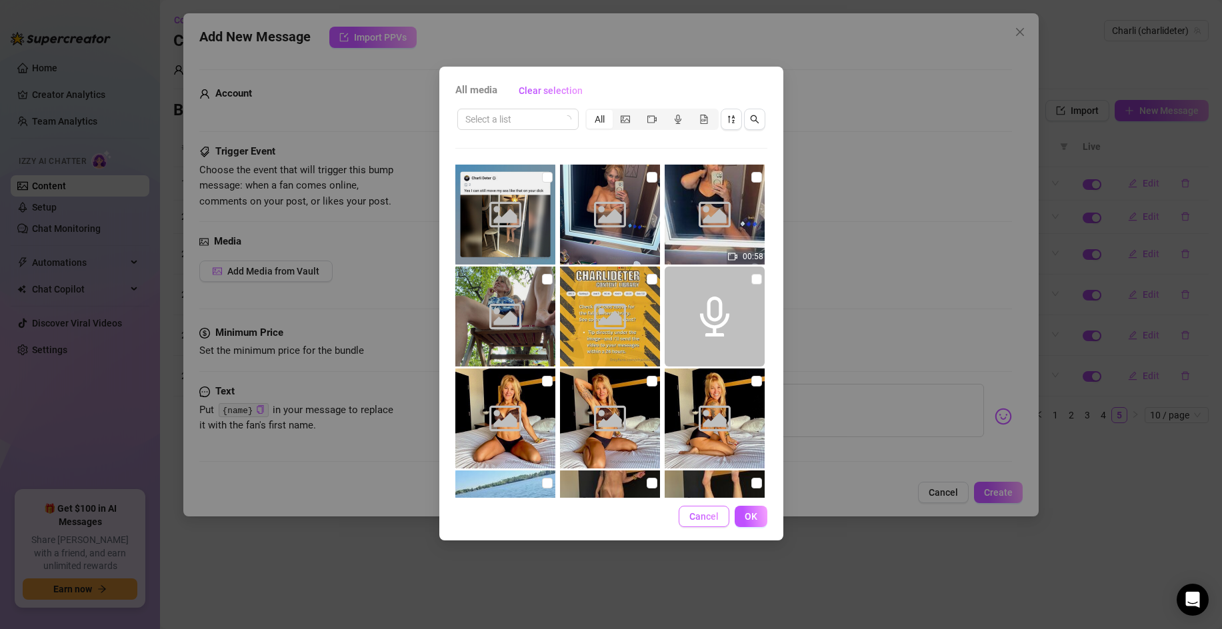
click at [700, 517] on span "Cancel" at bounding box center [703, 516] width 29 height 11
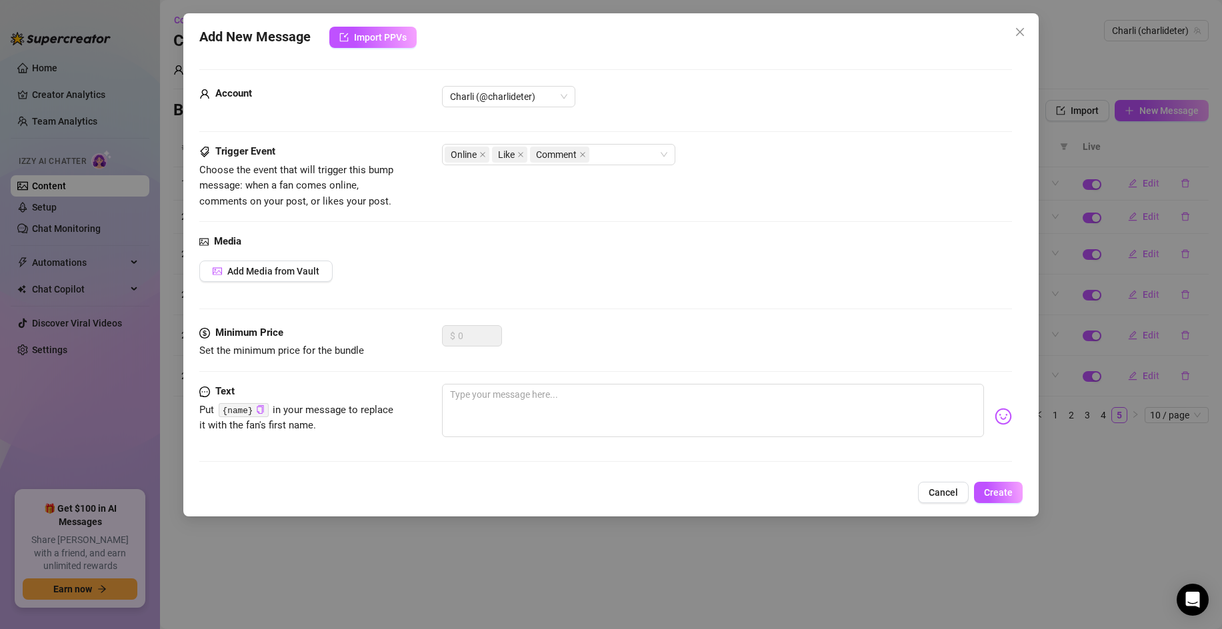
click at [945, 493] on span "Cancel" at bounding box center [943, 492] width 29 height 11
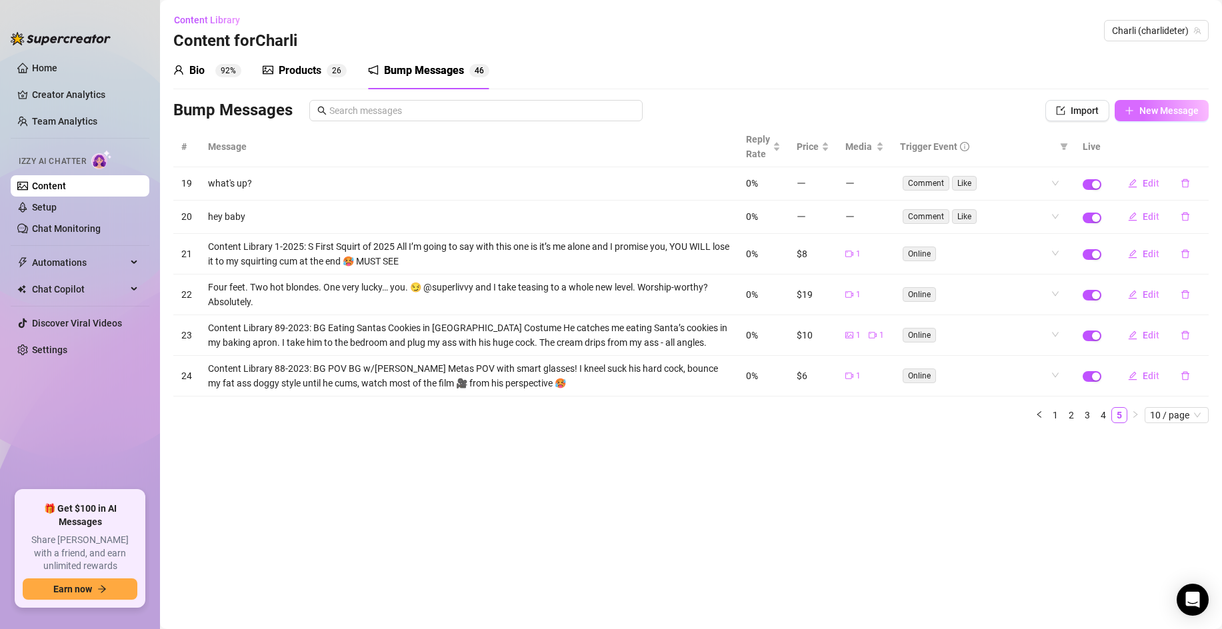
click at [1167, 115] on span "New Message" at bounding box center [1168, 110] width 59 height 11
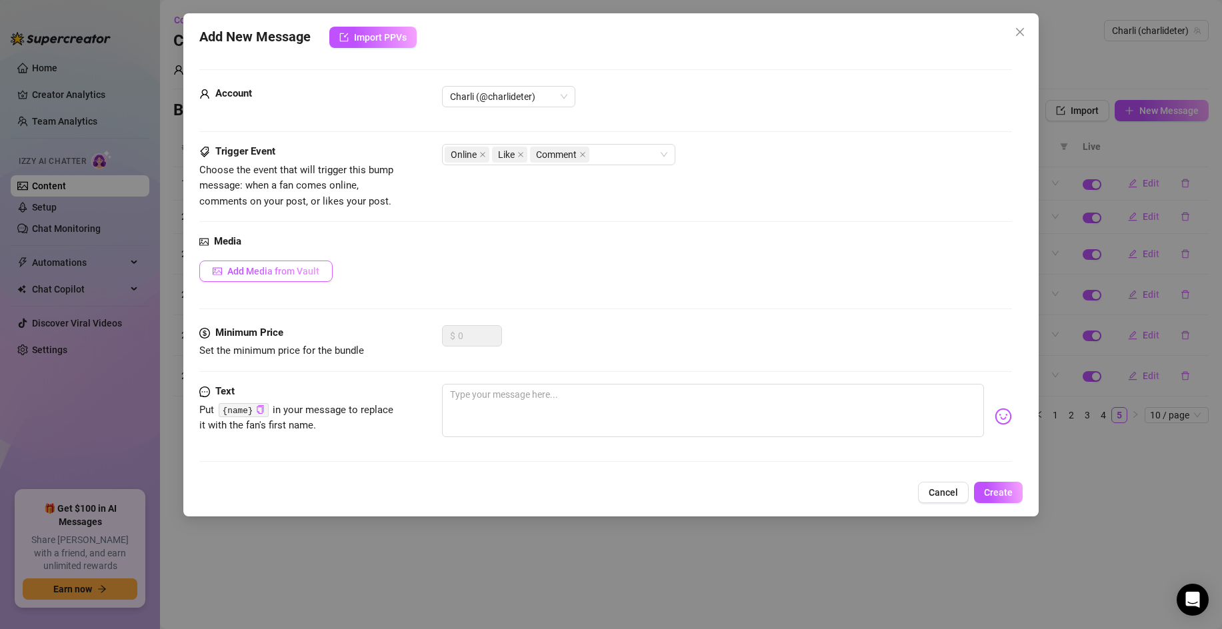
click at [318, 270] on span "Add Media from Vault" at bounding box center [273, 271] width 92 height 11
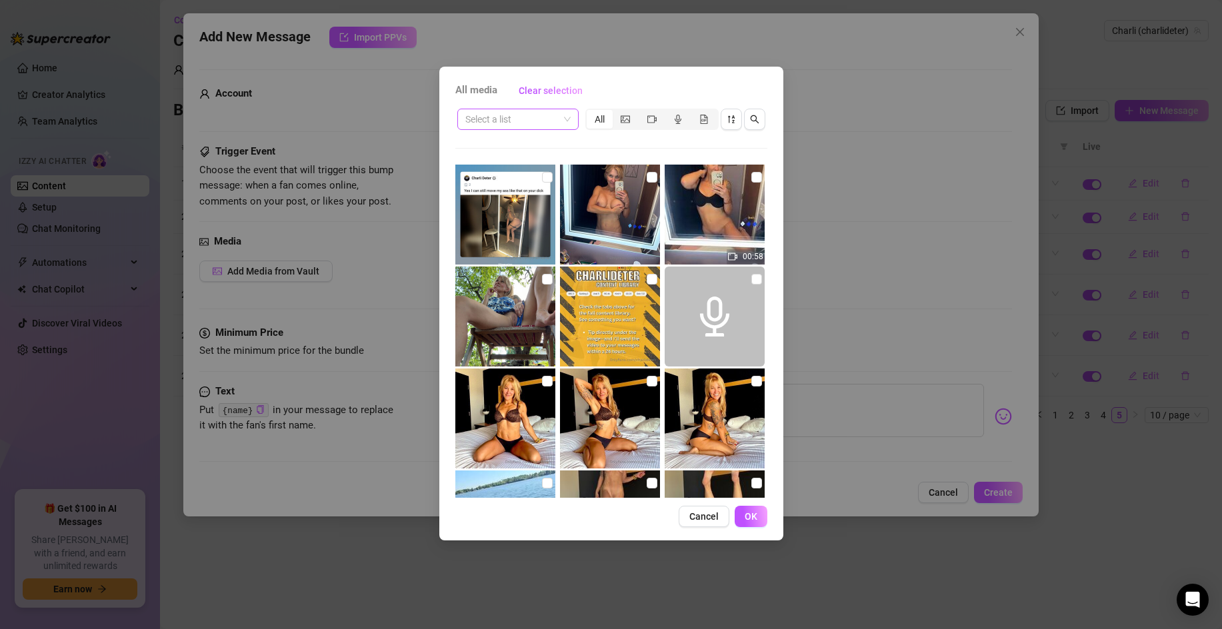
click at [515, 118] on input "search" at bounding box center [511, 119] width 93 height 20
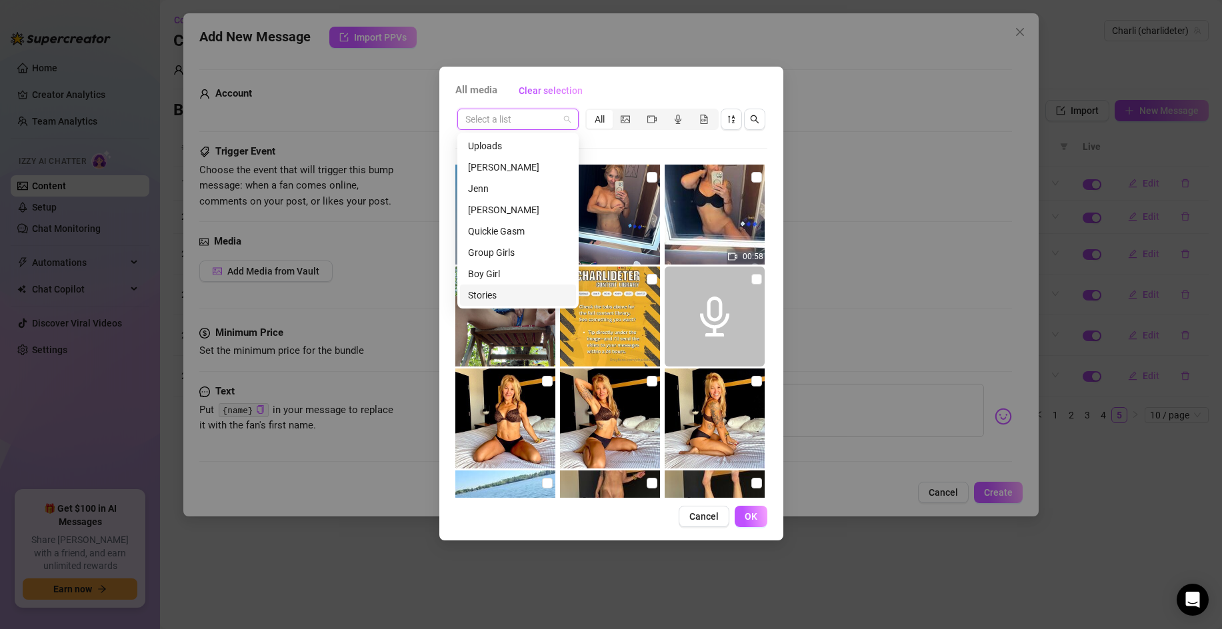
scroll to position [128, 0]
click at [505, 269] on div "Messages" at bounding box center [518, 274] width 100 height 15
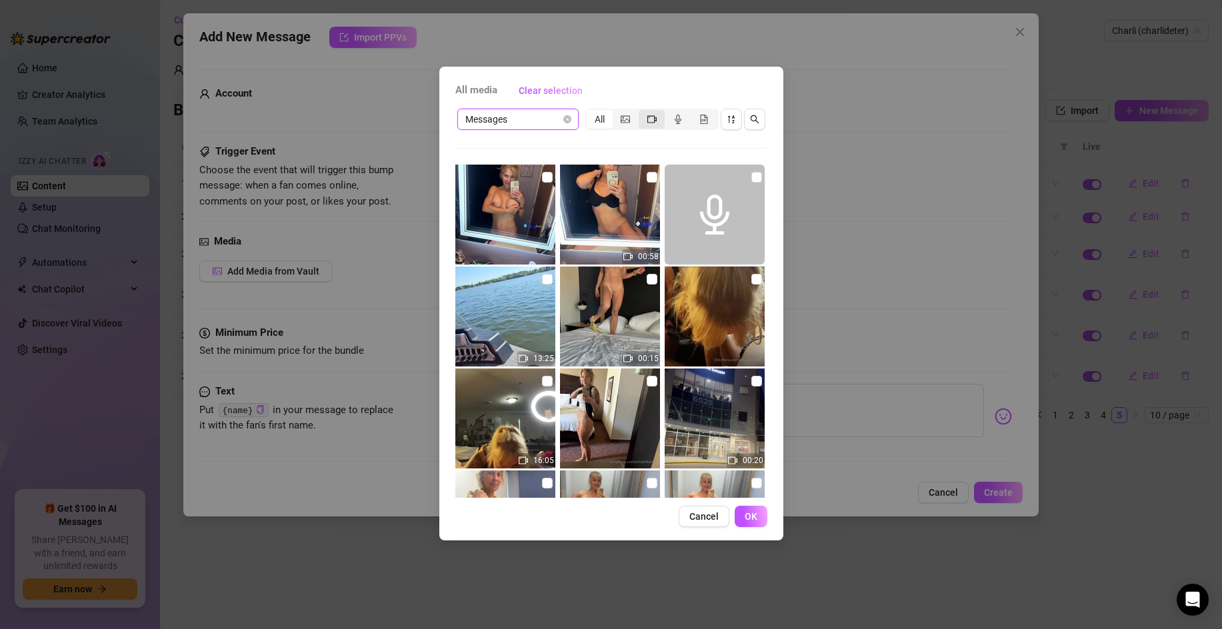
click at [652, 120] on icon "video-camera" at bounding box center [651, 119] width 9 height 9
click at [642, 112] on input "segmented control" at bounding box center [642, 112] width 0 height 0
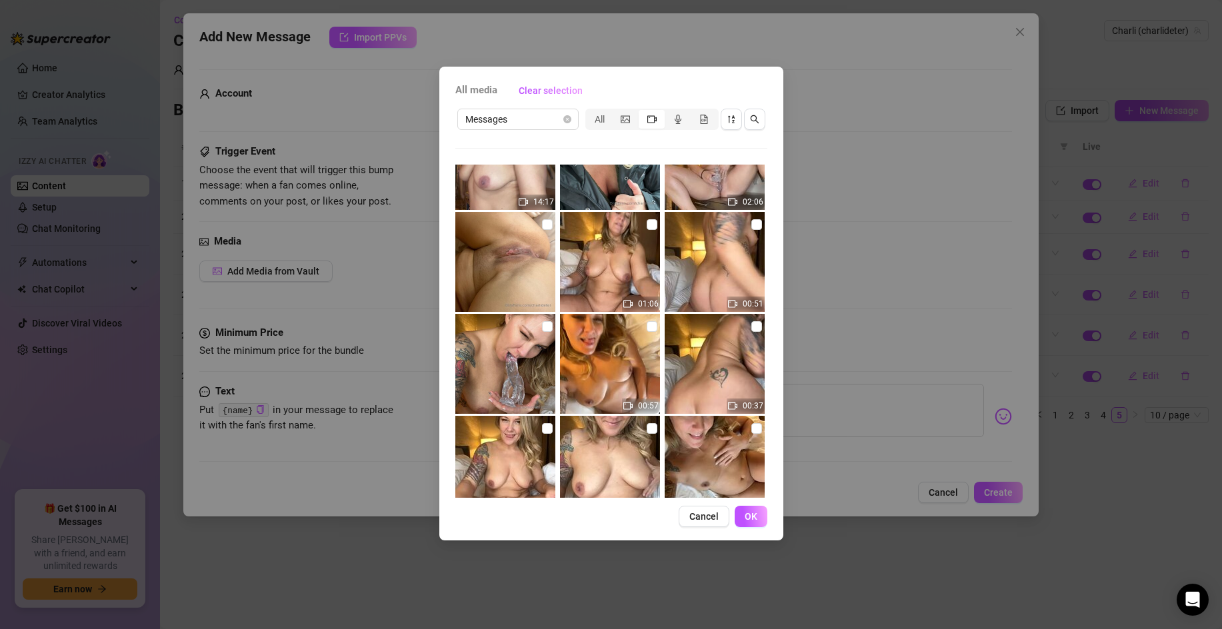
scroll to position [24432, 0]
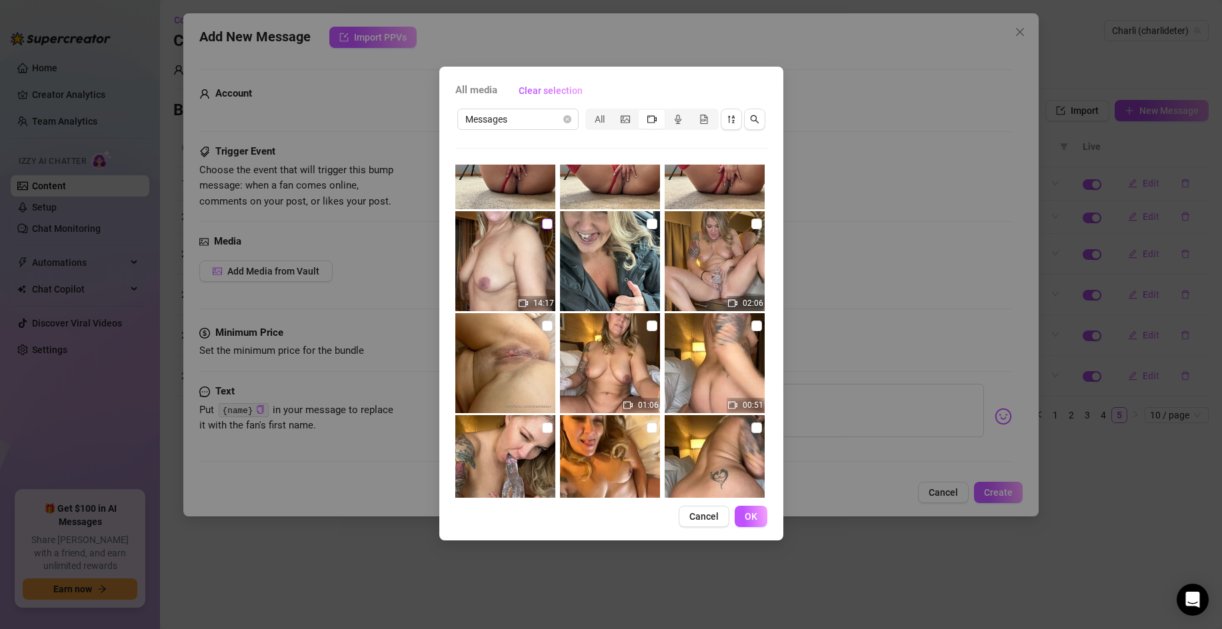
click at [543, 219] on input "checkbox" at bounding box center [547, 224] width 11 height 11
checkbox input "true"
click at [747, 519] on span "OK" at bounding box center [751, 516] width 13 height 11
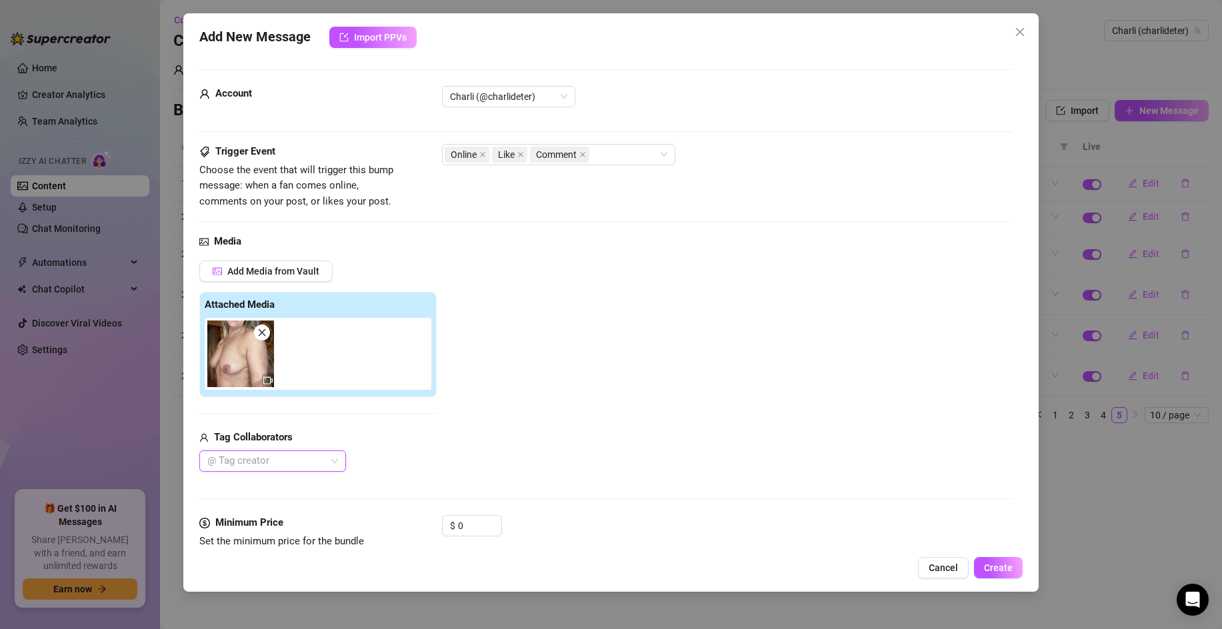
scroll to position [93, 0]
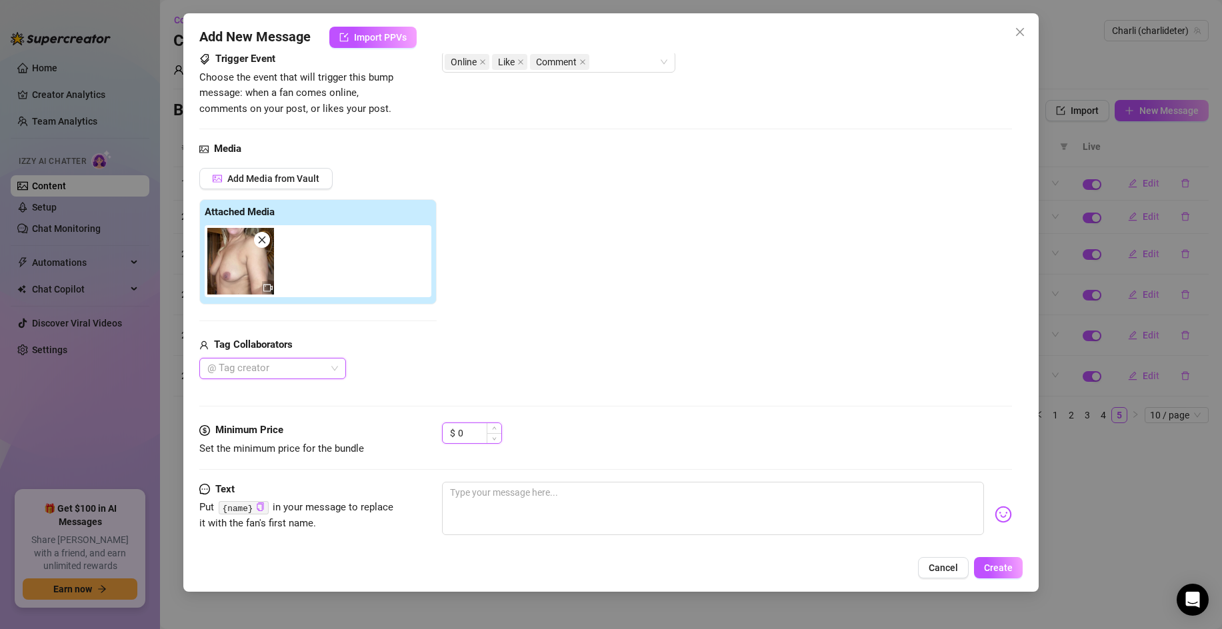
click at [473, 436] on input "0" at bounding box center [479, 433] width 43 height 20
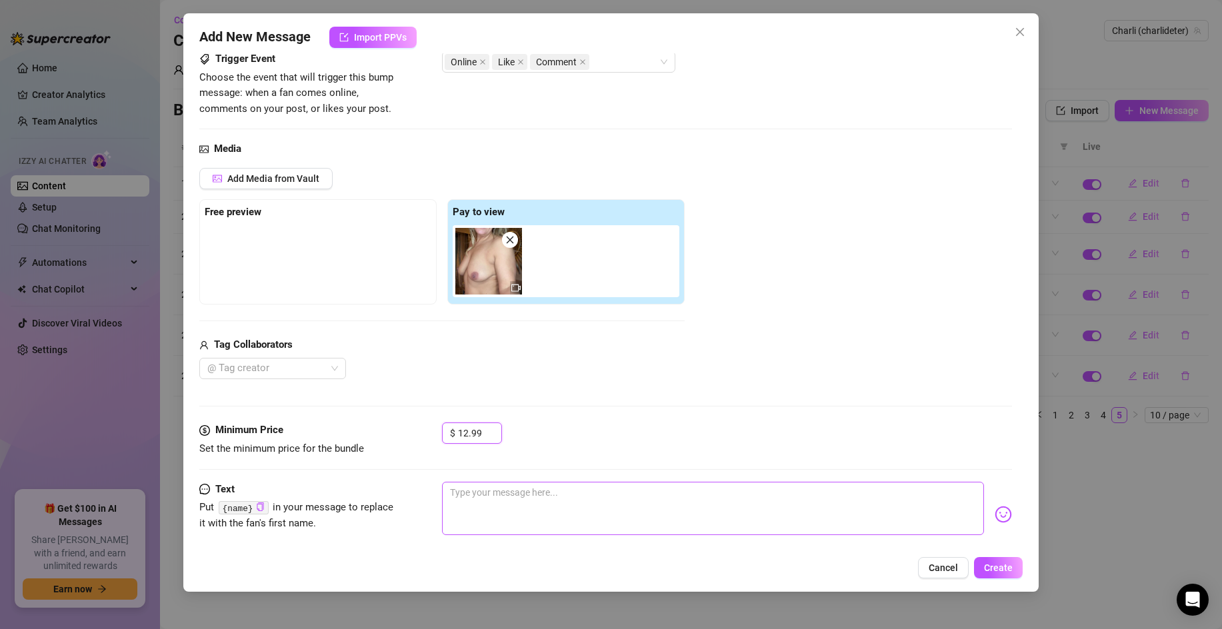
type input "12.99"
click at [576, 525] on textarea at bounding box center [713, 508] width 542 height 53
paste textarea "Content Library 86-2023: S Squirt Puddle on Hotel Desk Holy fuck you wont belie…"
type textarea "Content Library 86-2023: S Squirt Puddle on Hotel Desk Holy fuck you wont belie…"
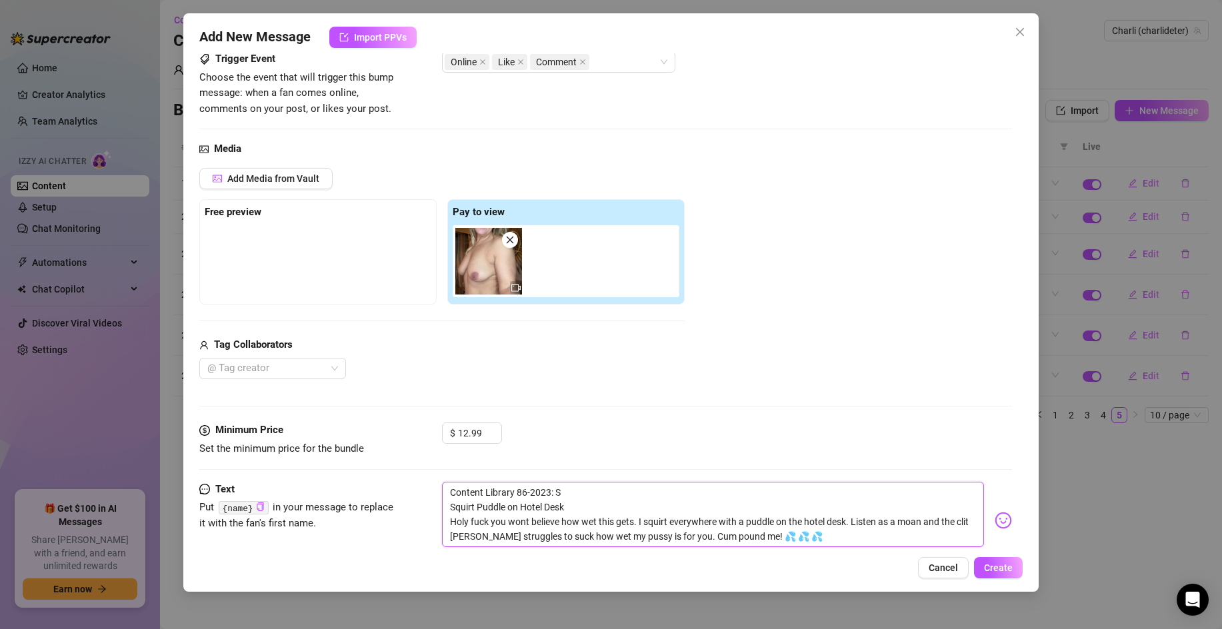
scroll to position [0, 0]
type textarea "Content Library 86-2023: S Squirt Puddle on Hotel Desk Holy fuck you wont belie…"
click at [994, 569] on span "Create" at bounding box center [998, 568] width 29 height 11
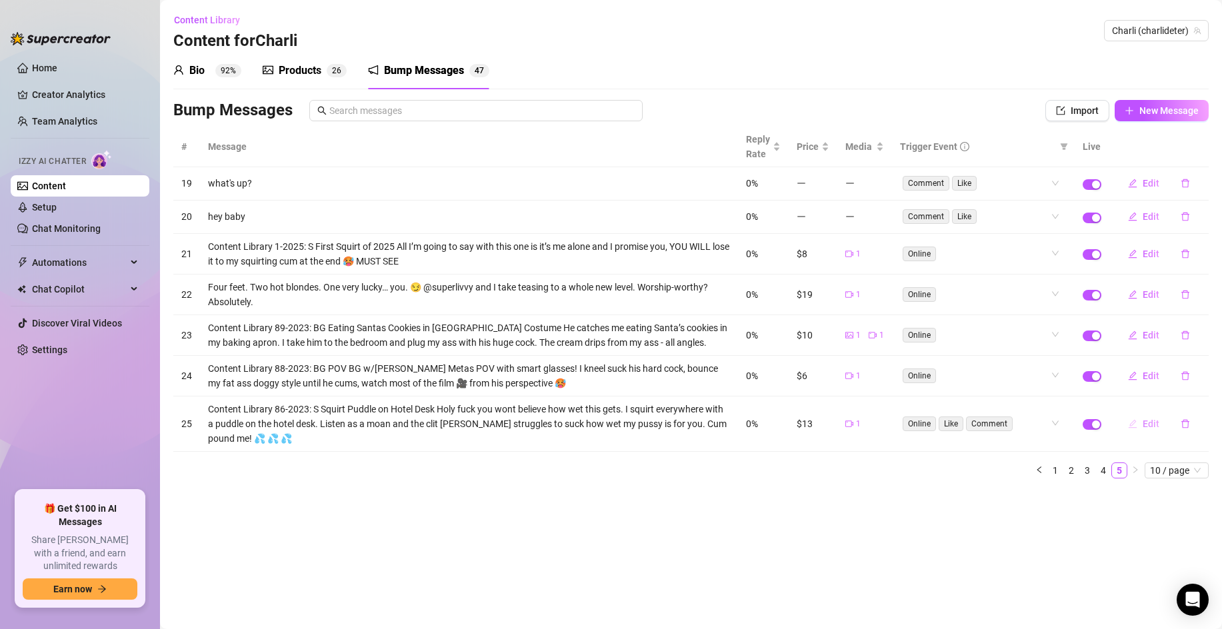
click at [1159, 425] on span "Edit" at bounding box center [1151, 424] width 17 height 11
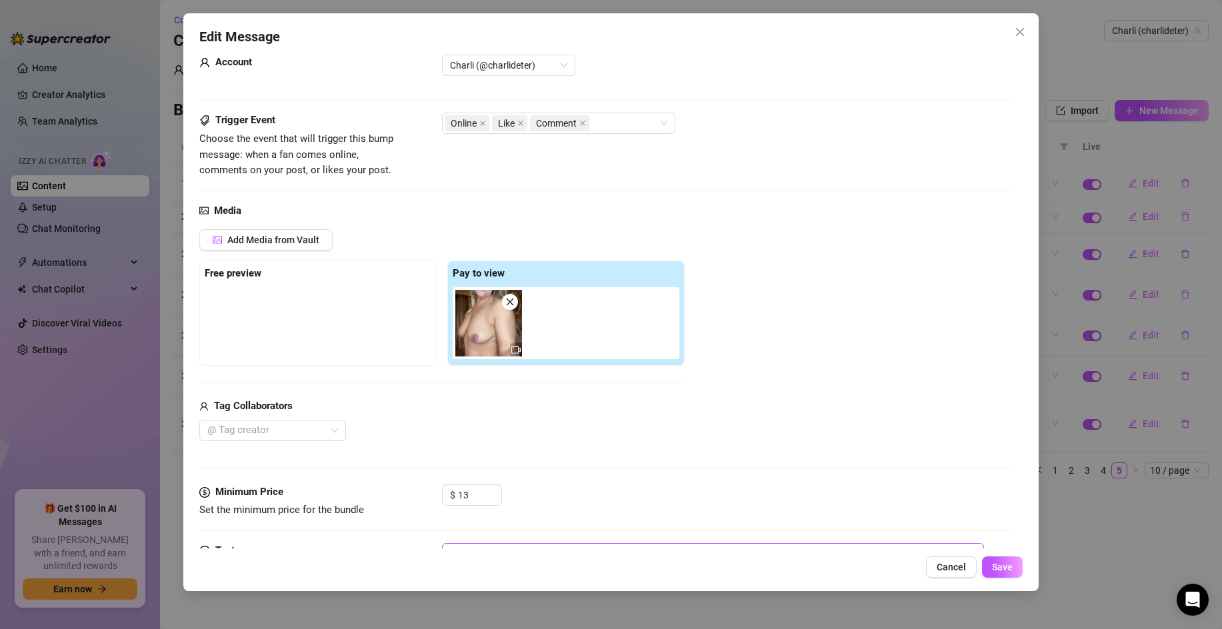
scroll to position [127, 0]
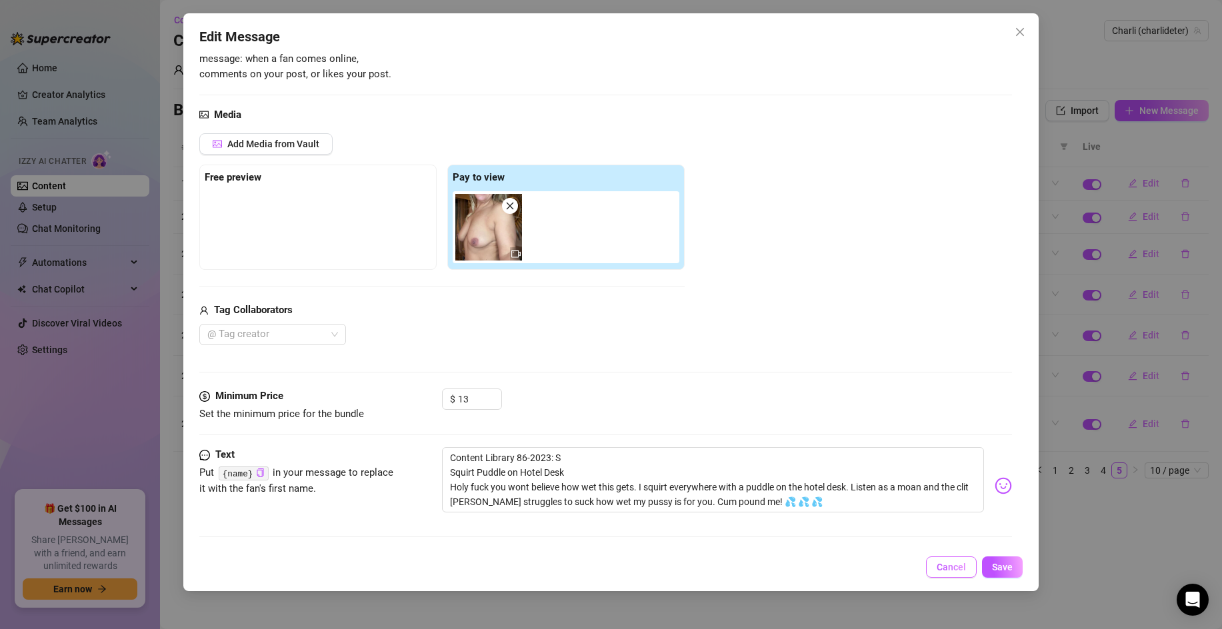
click at [953, 570] on span "Cancel" at bounding box center [951, 567] width 29 height 11
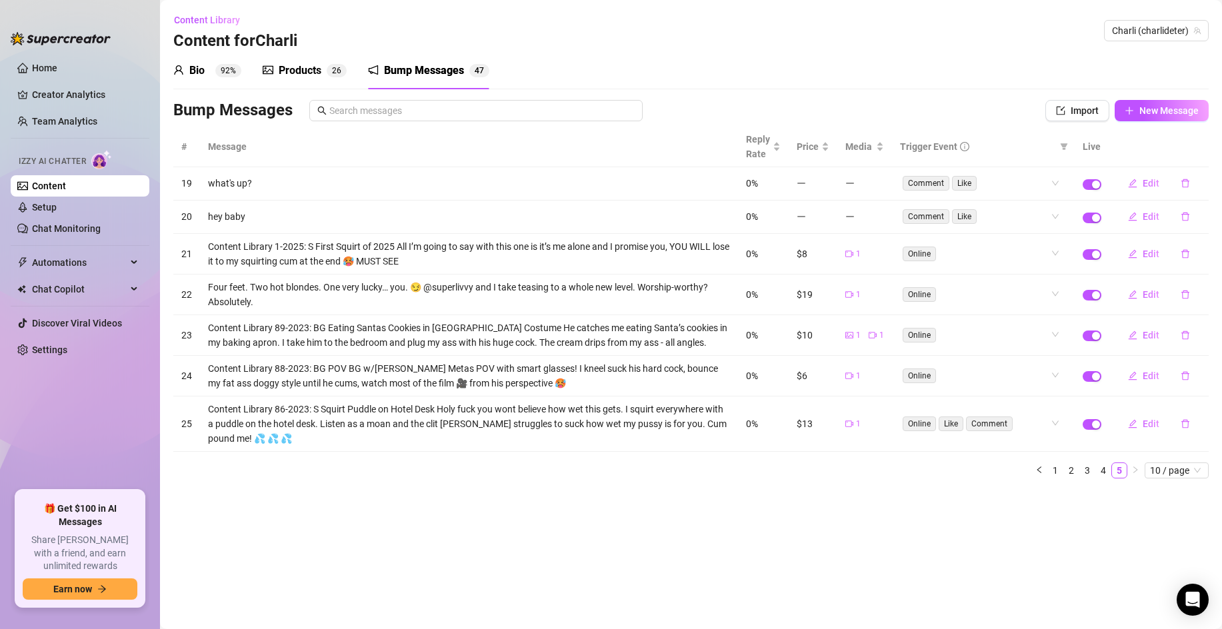
click at [297, 71] on div "Products" at bounding box center [300, 71] width 43 height 16
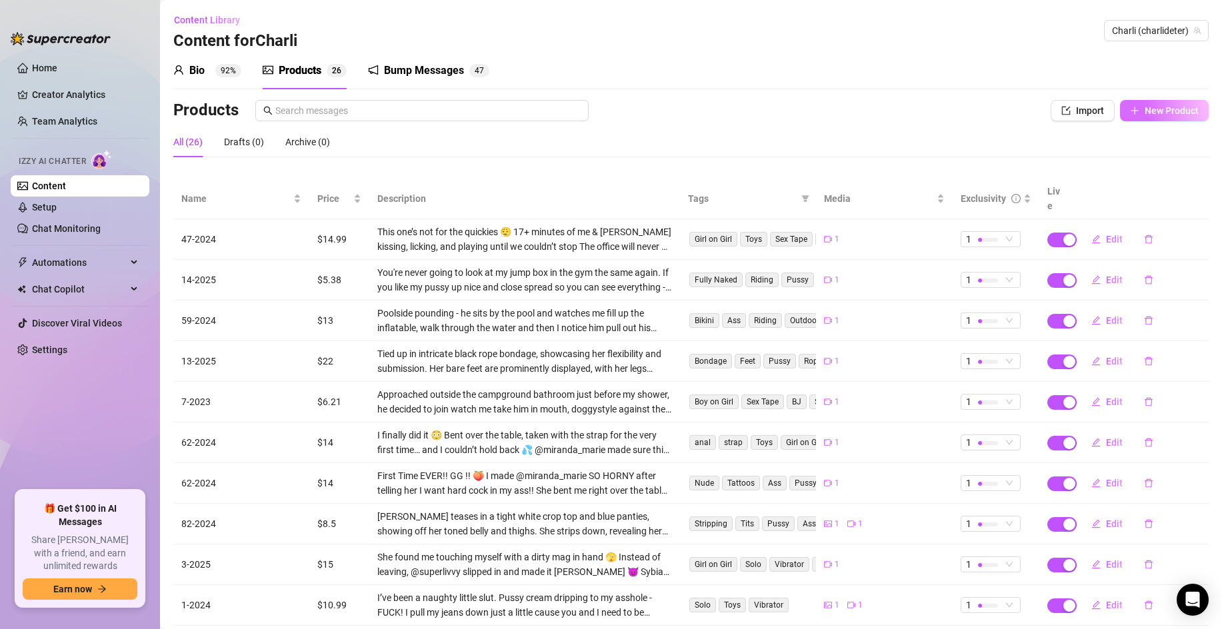
click at [1130, 118] on button "New Product" at bounding box center [1164, 110] width 89 height 21
type textarea "Type your message here..."
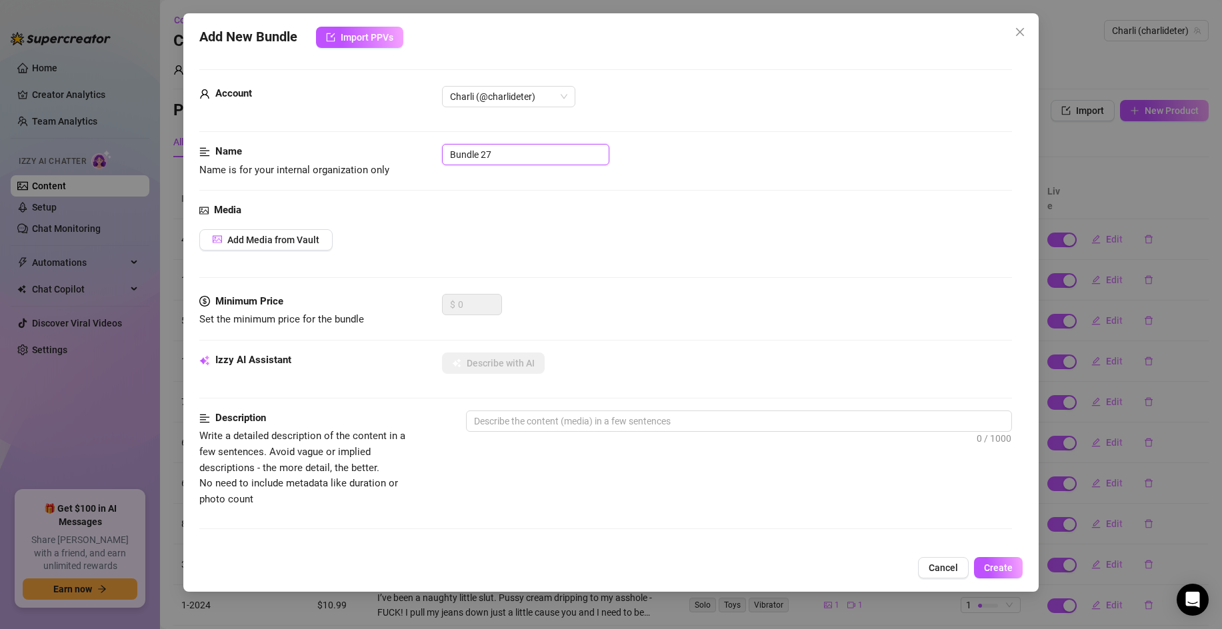
drag, startPoint x: 506, startPoint y: 159, endPoint x: 425, endPoint y: 150, distance: 81.2
click at [425, 150] on div "Name Name is for your internal organization only Bundle 27" at bounding box center [605, 161] width 813 height 34
type input "86-2023"
click at [315, 241] on span "Add Media from Vault" at bounding box center [273, 240] width 92 height 11
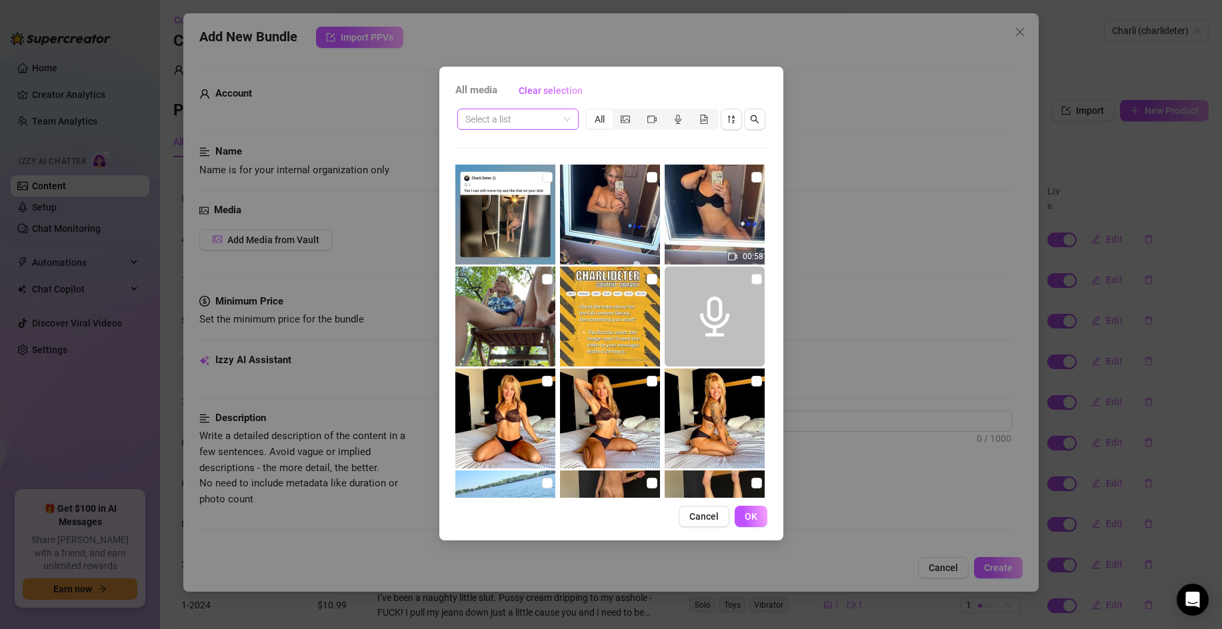
click at [571, 122] on div "Select a list" at bounding box center [517, 119] width 121 height 21
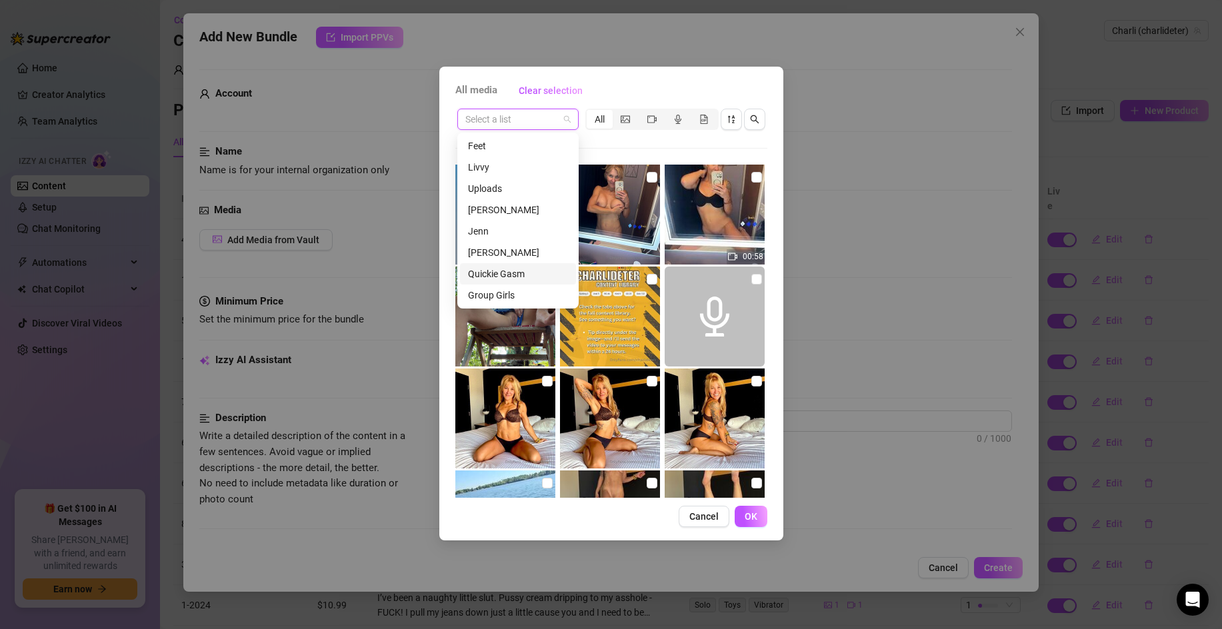
scroll to position [128, 0]
click at [507, 275] on div "Messages" at bounding box center [518, 274] width 100 height 15
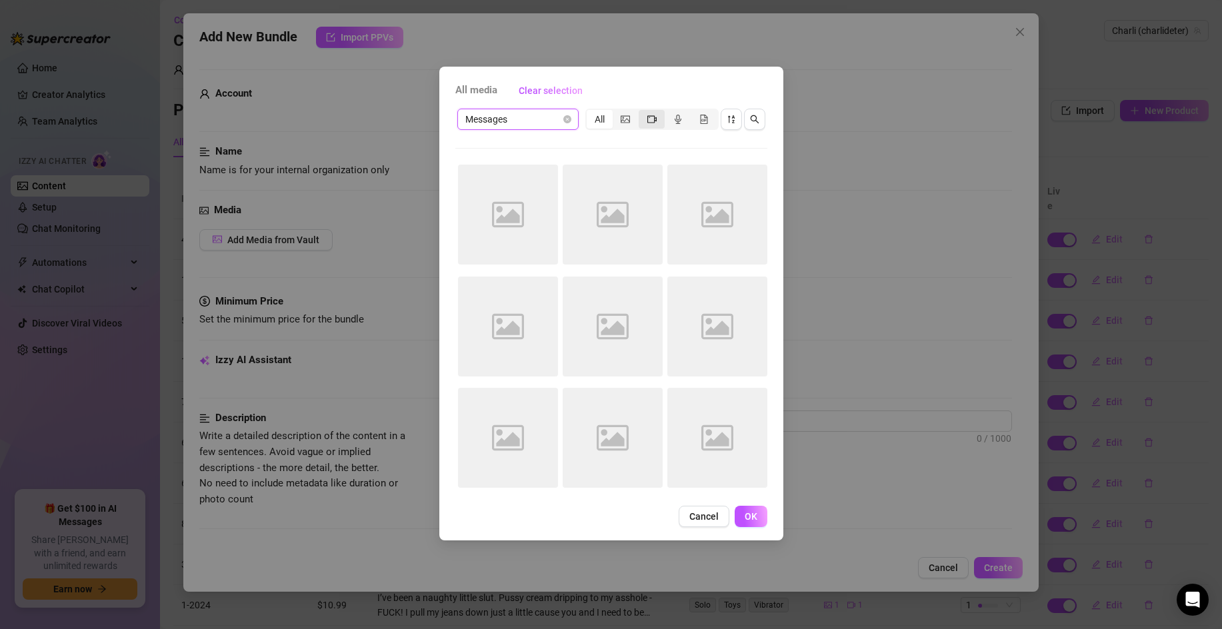
click at [655, 123] on icon "video-camera" at bounding box center [651, 119] width 9 height 9
click at [642, 112] on input "segmented control" at bounding box center [642, 112] width 0 height 0
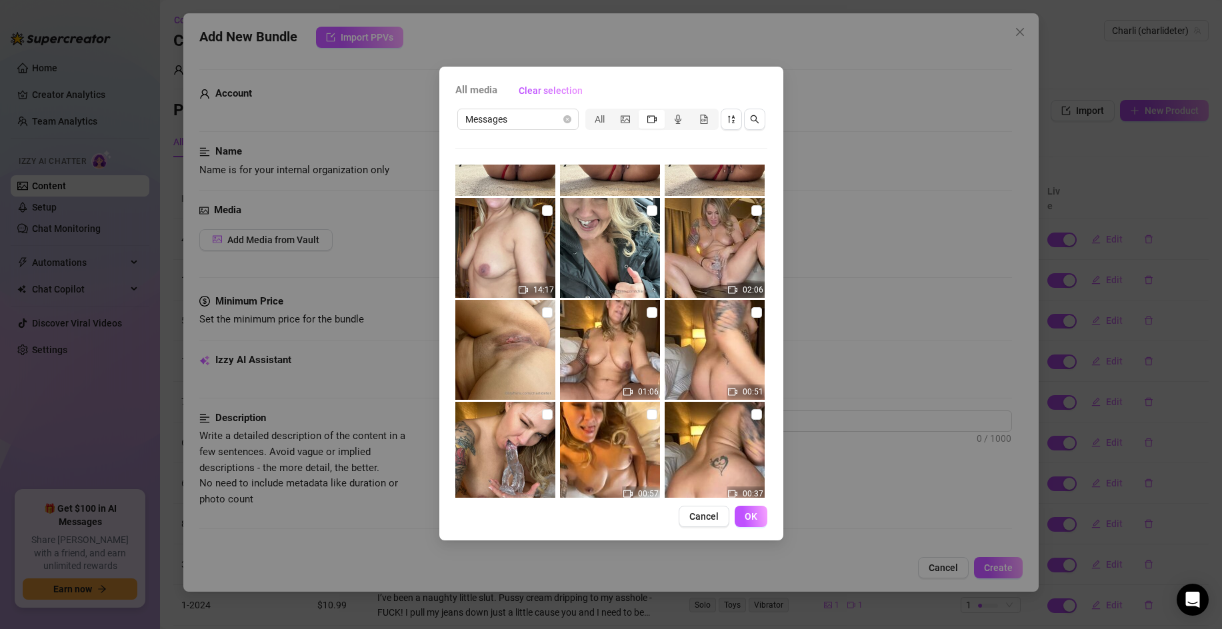
scroll to position [24444, 0]
click at [542, 213] on input "checkbox" at bounding box center [547, 211] width 11 height 11
checkbox input "true"
click at [747, 517] on span "OK" at bounding box center [751, 516] width 13 height 11
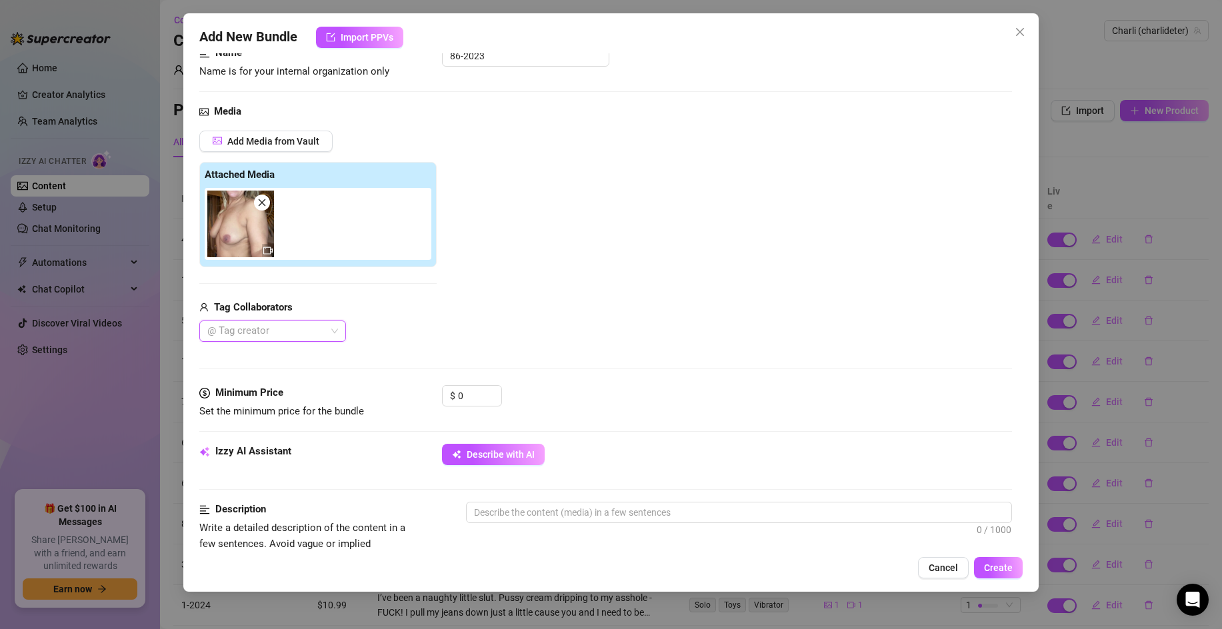
scroll to position [101, 0]
click at [482, 399] on input "0" at bounding box center [479, 394] width 43 height 20
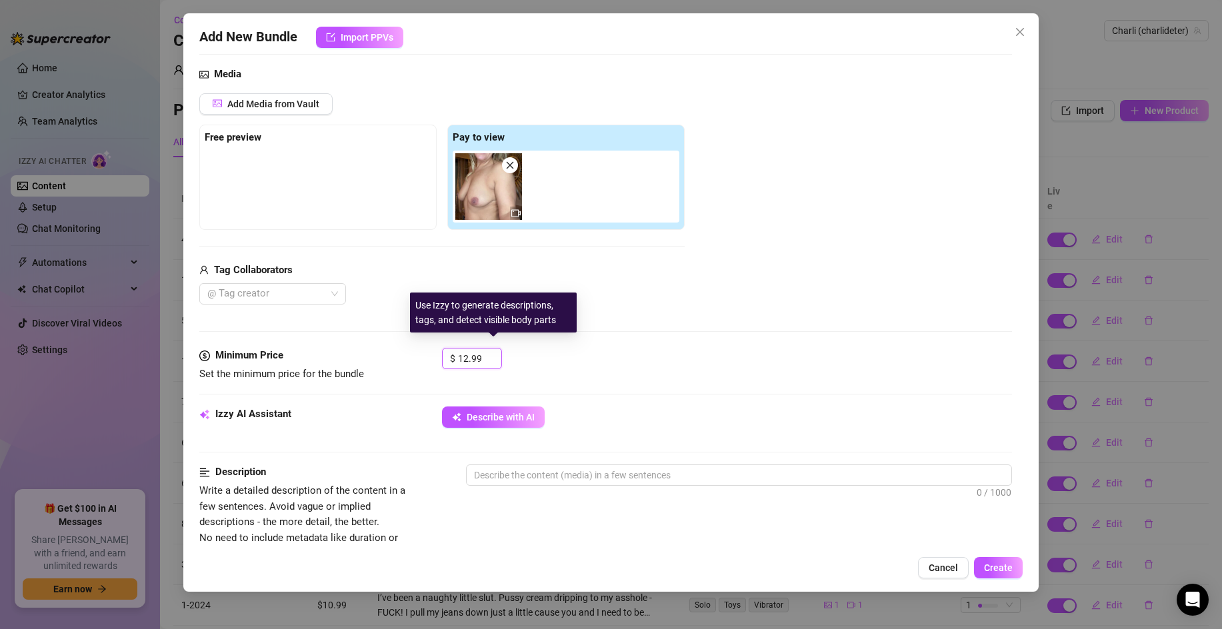
scroll to position [203, 0]
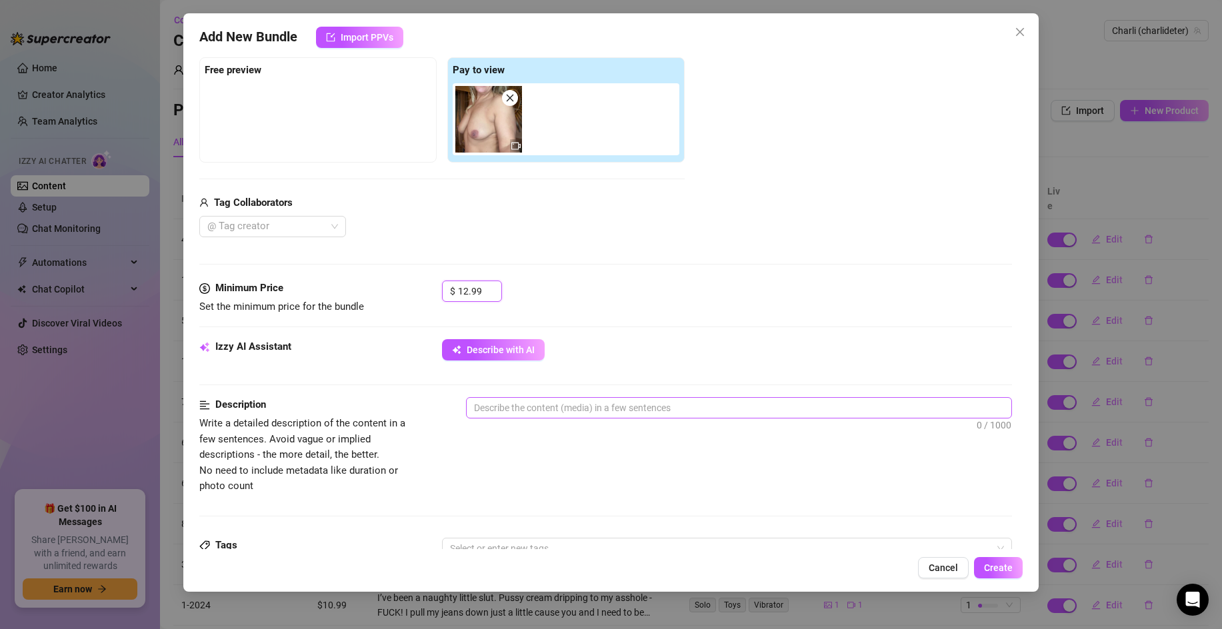
type input "12.99"
click at [511, 414] on textarea at bounding box center [739, 408] width 545 height 20
paste textarea "Content Library 86-2023: S Squirt Puddle on Hotel Desk Holy fuck you wont belie…"
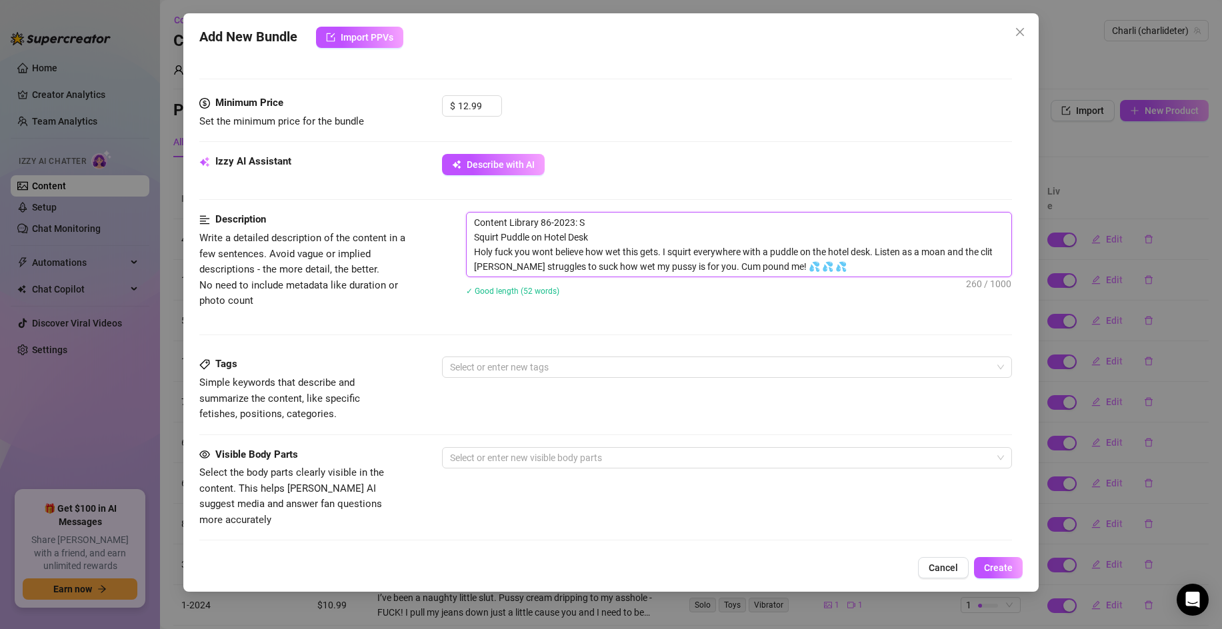
scroll to position [399, 0]
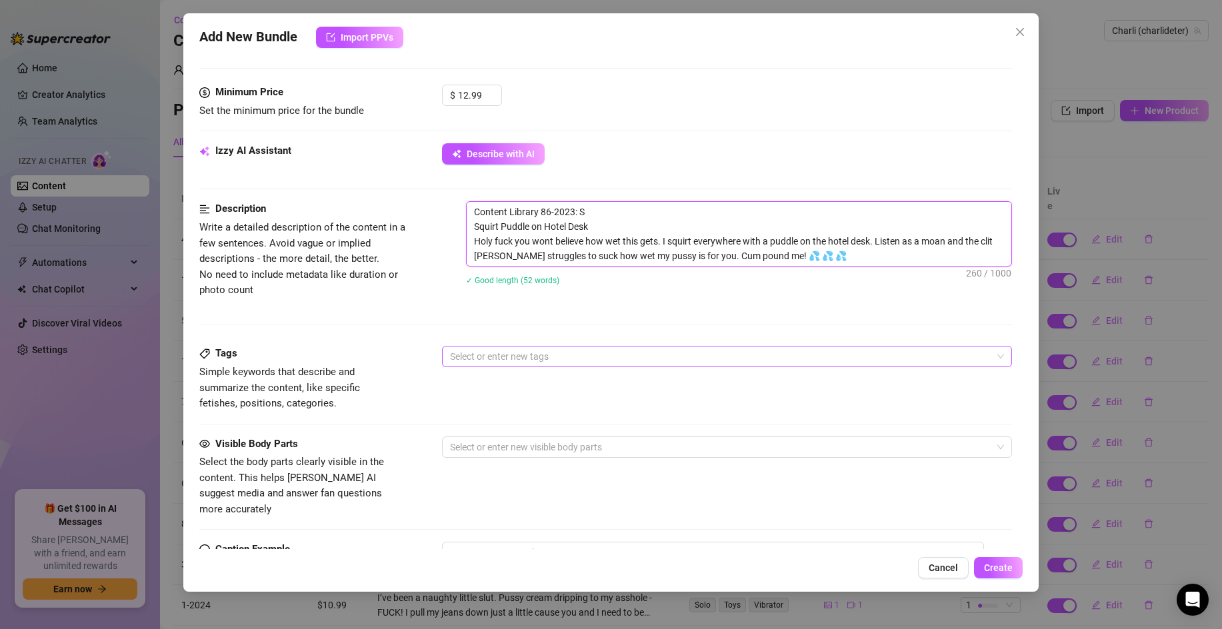
click at [498, 359] on div at bounding box center [720, 356] width 551 height 19
type textarea "Content Library 86-2023: S Squirt Puddle on Hotel Desk Holy fuck you wont belie…"
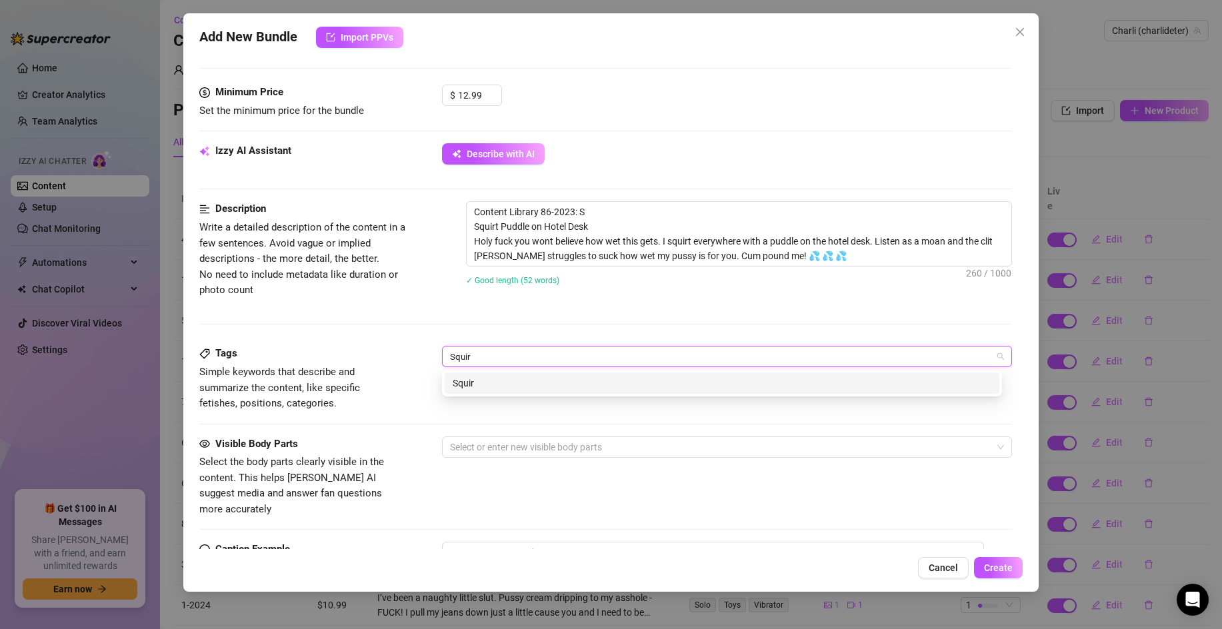
type input "Squirt"
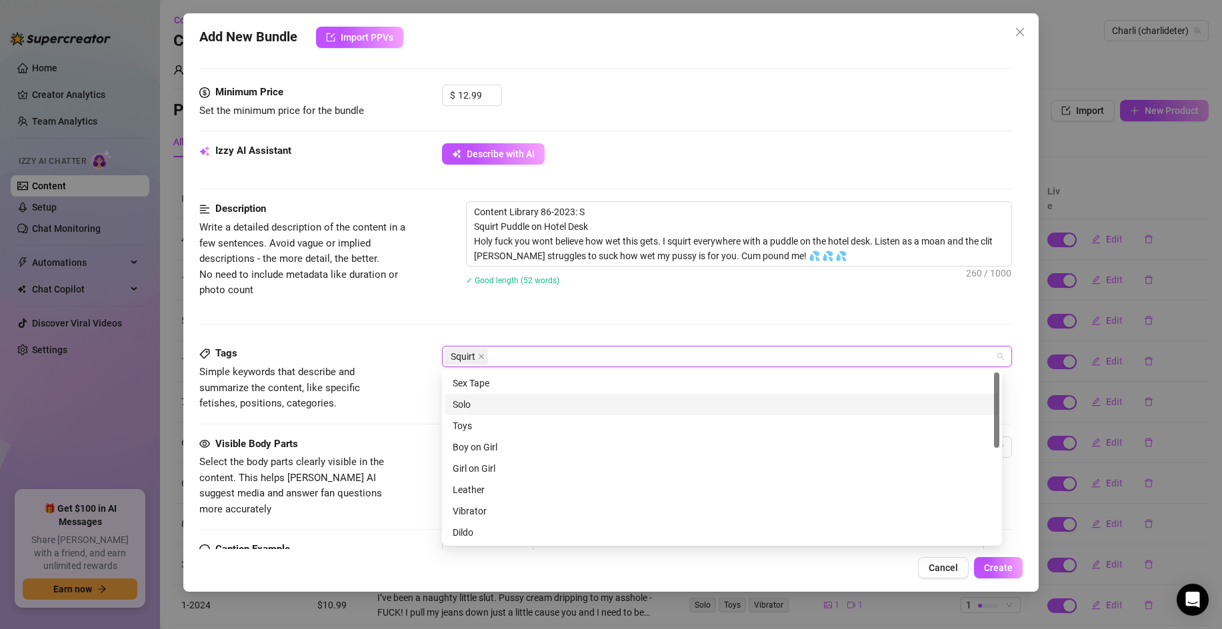
click at [472, 403] on div "Solo" at bounding box center [722, 404] width 539 height 15
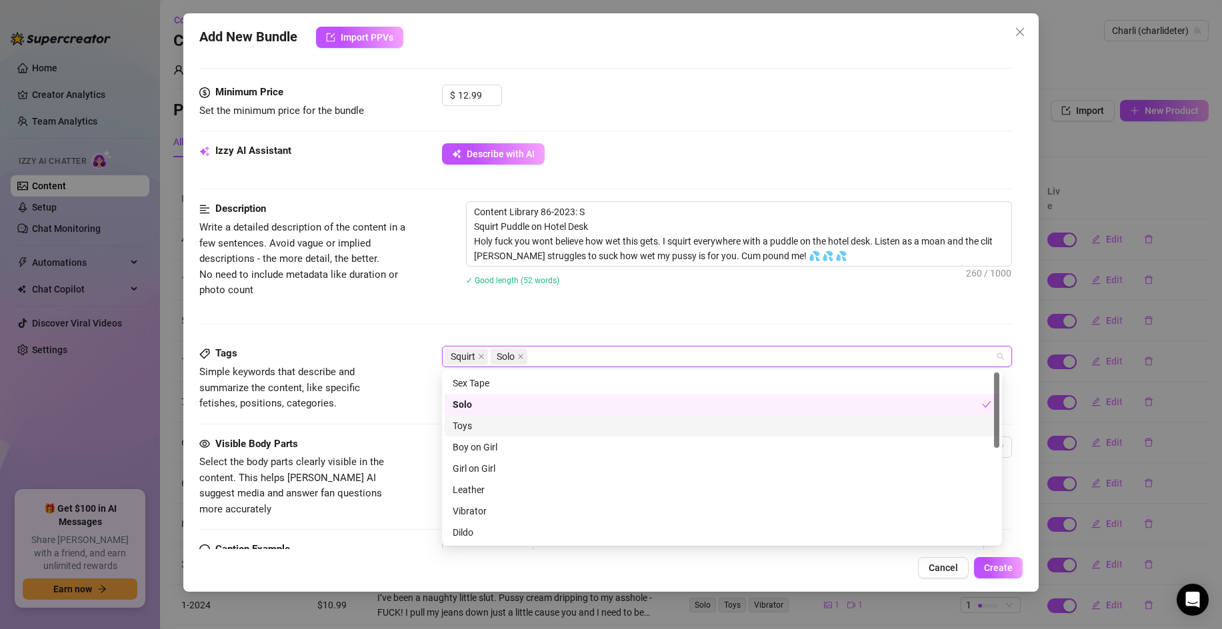
click at [481, 427] on div "Toys" at bounding box center [722, 426] width 539 height 15
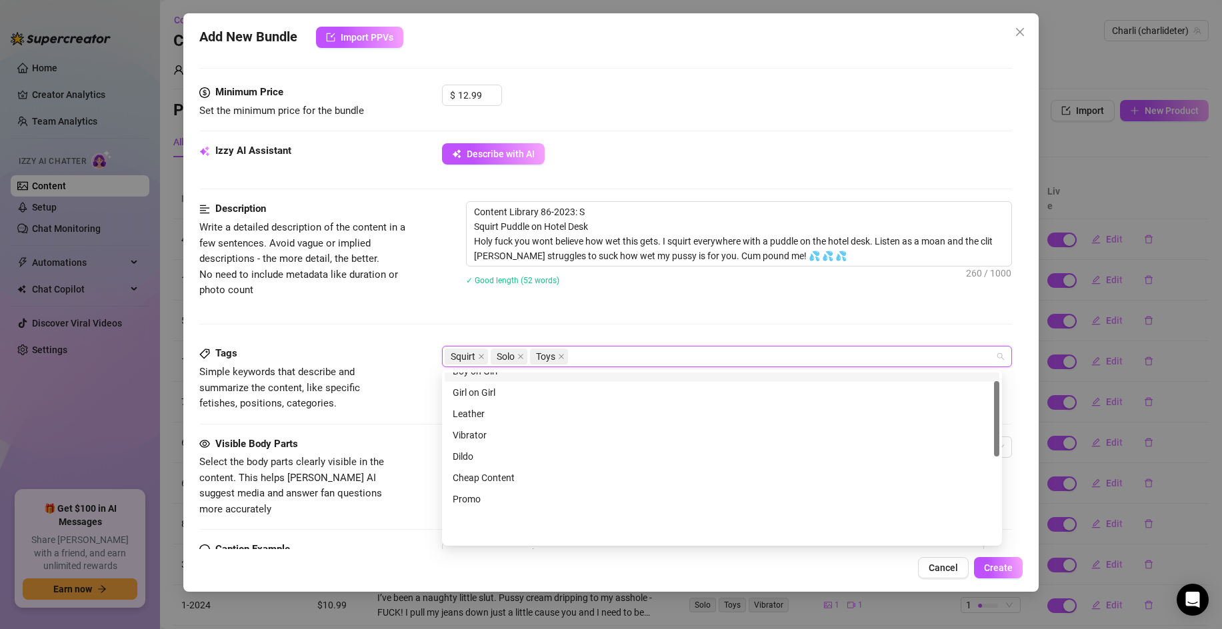
scroll to position [140, 0]
click at [487, 399] on div "Dildo" at bounding box center [722, 392] width 539 height 15
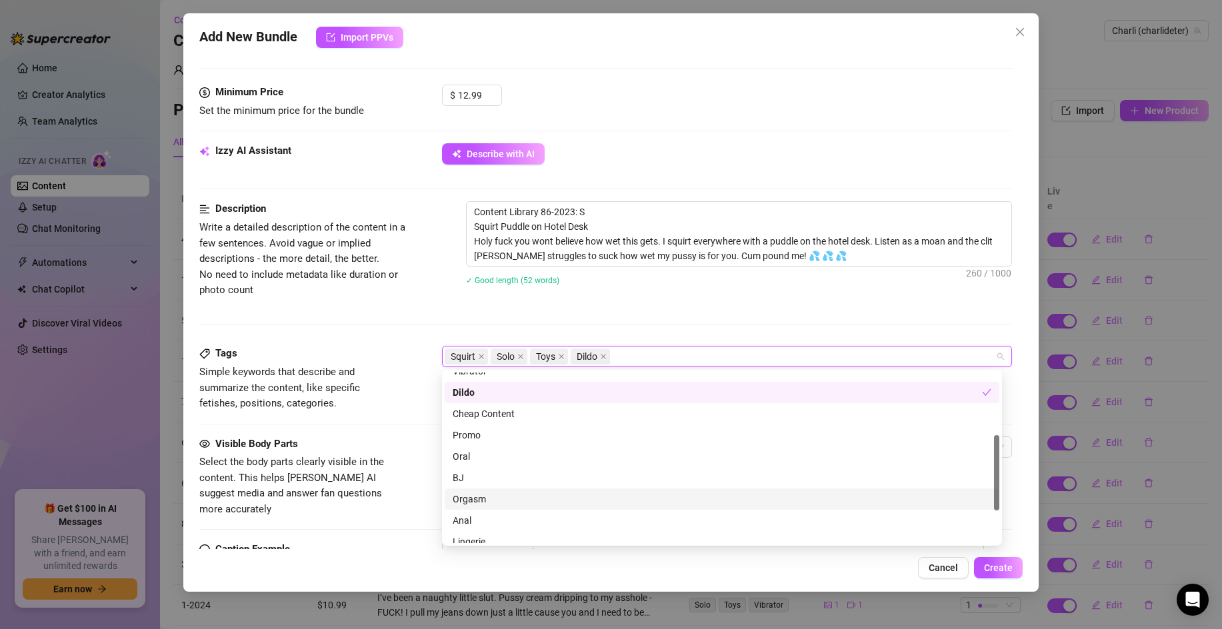
scroll to position [213, 0]
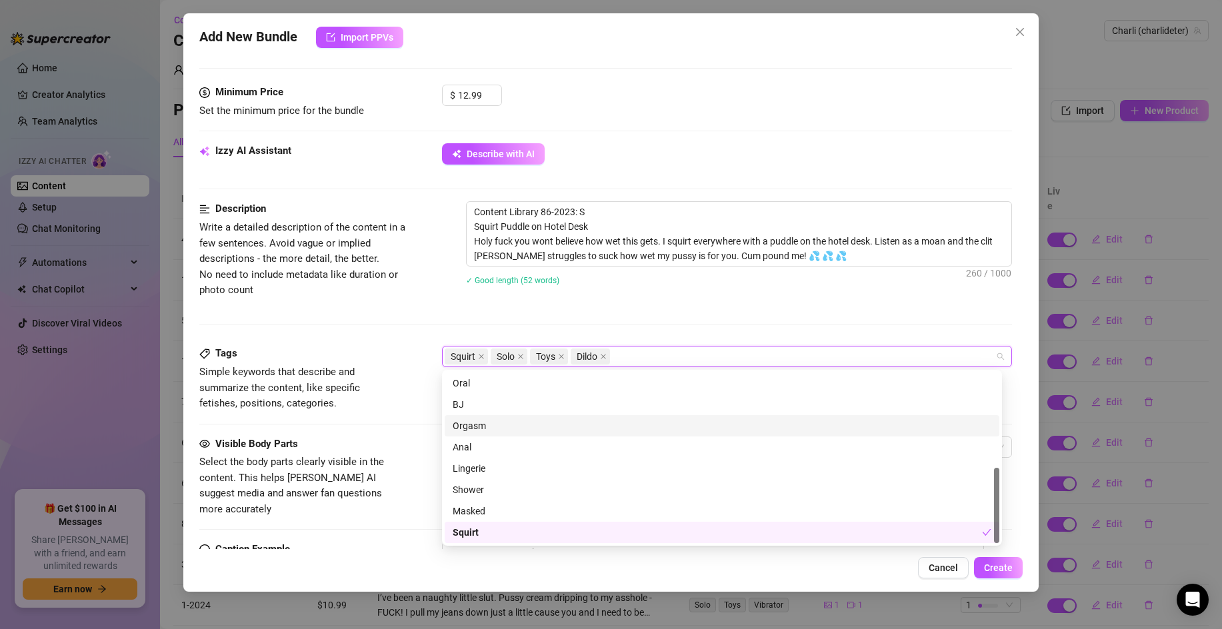
click at [505, 430] on div "Orgasm" at bounding box center [722, 426] width 539 height 15
click at [682, 569] on div "Cancel Create" at bounding box center [610, 567] width 823 height 21
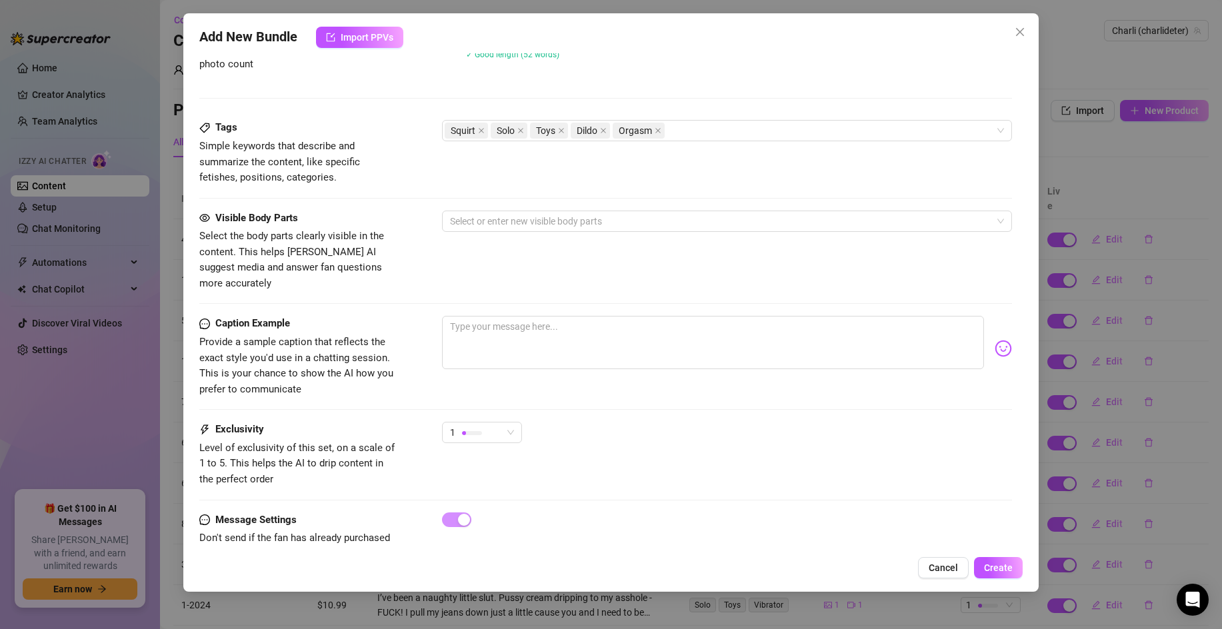
scroll to position [623, 0]
click at [991, 567] on span "Create" at bounding box center [998, 568] width 29 height 11
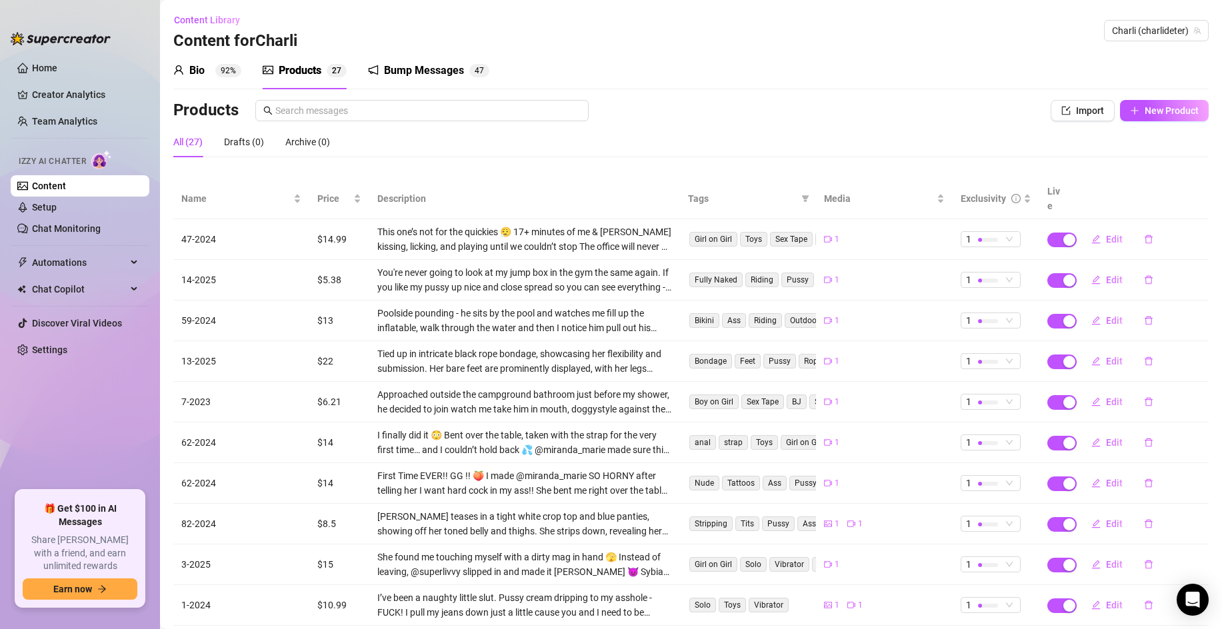
scroll to position [59, 0]
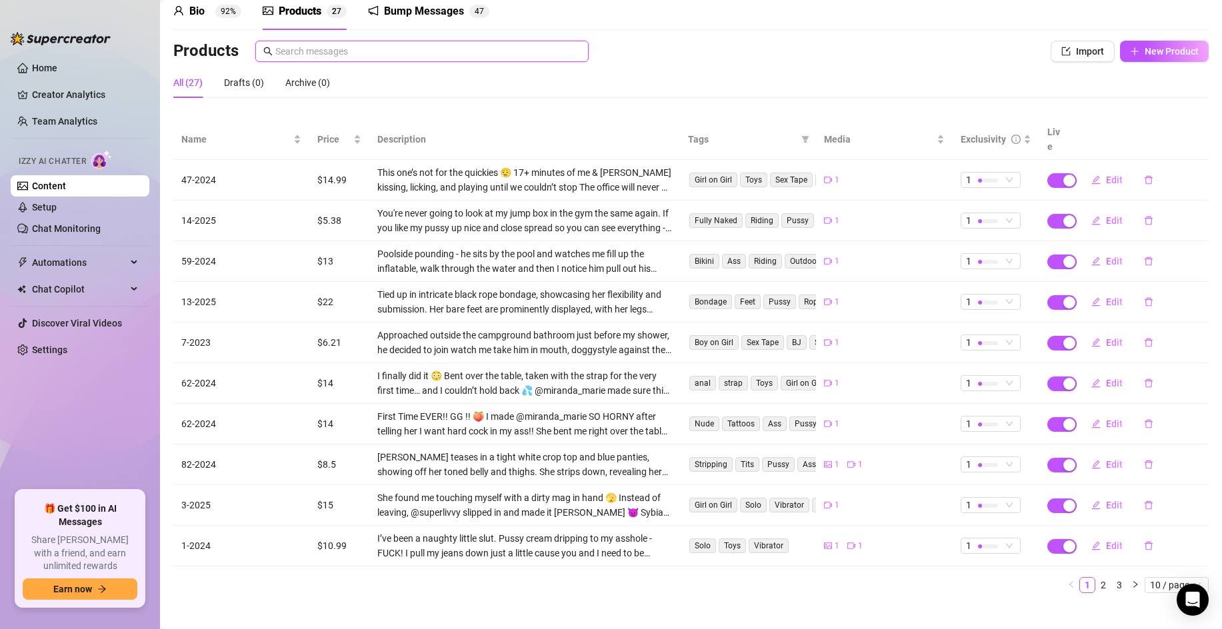
click at [281, 49] on input "text" at bounding box center [427, 51] width 305 height 15
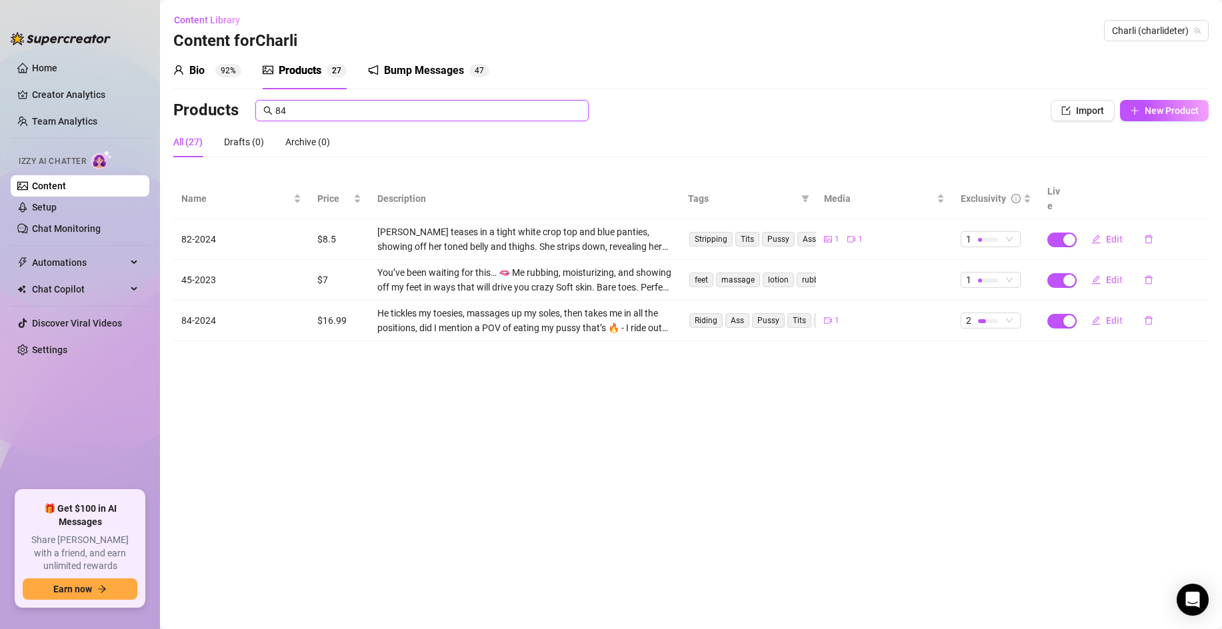
type input "8"
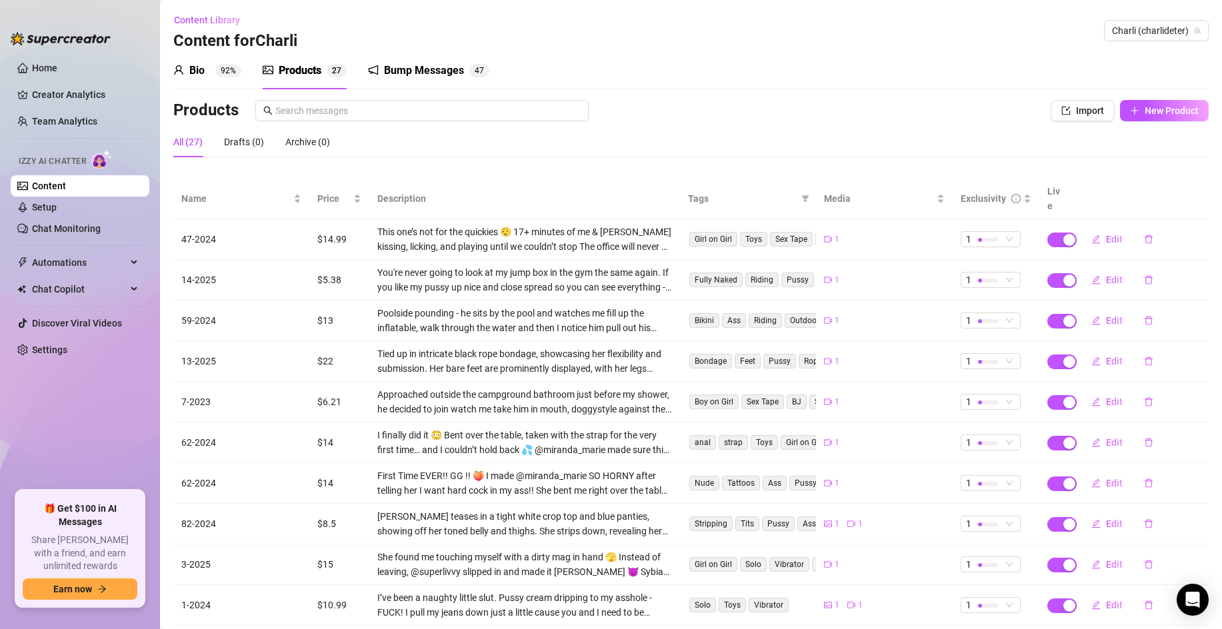
click at [417, 54] on div "Bump Messages 4 7" at bounding box center [428, 70] width 121 height 37
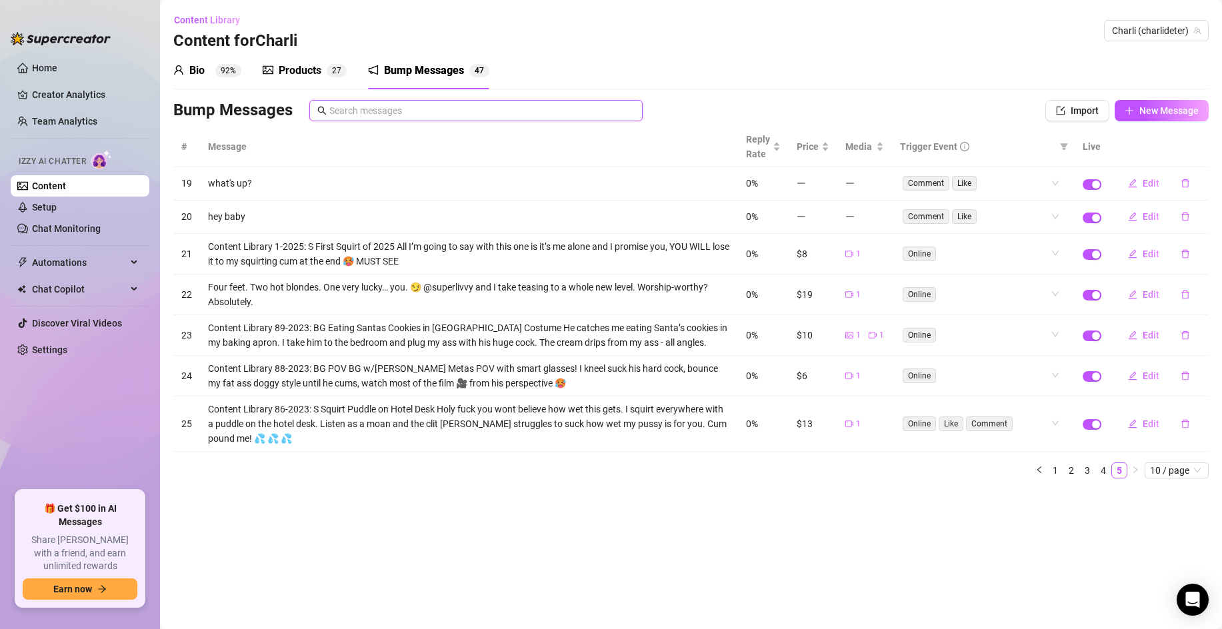
click at [389, 111] on input "text" at bounding box center [481, 110] width 305 height 15
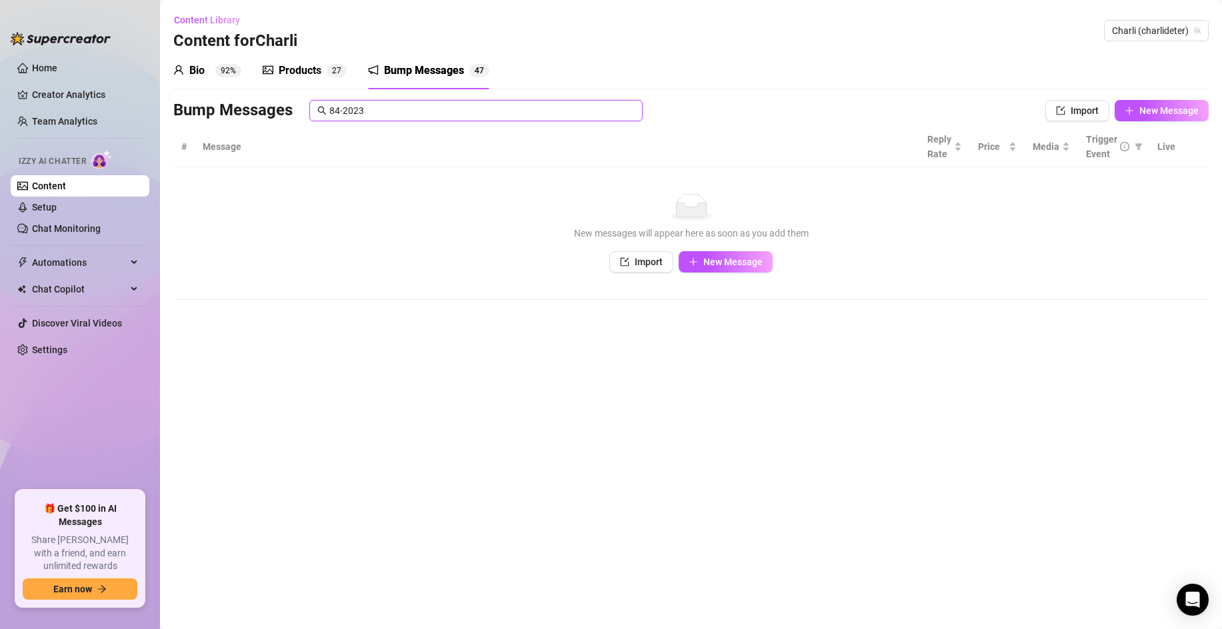
type input "84-2023"
click at [415, 111] on input "84-2023" at bounding box center [481, 110] width 305 height 15
